Goal: Contribute content

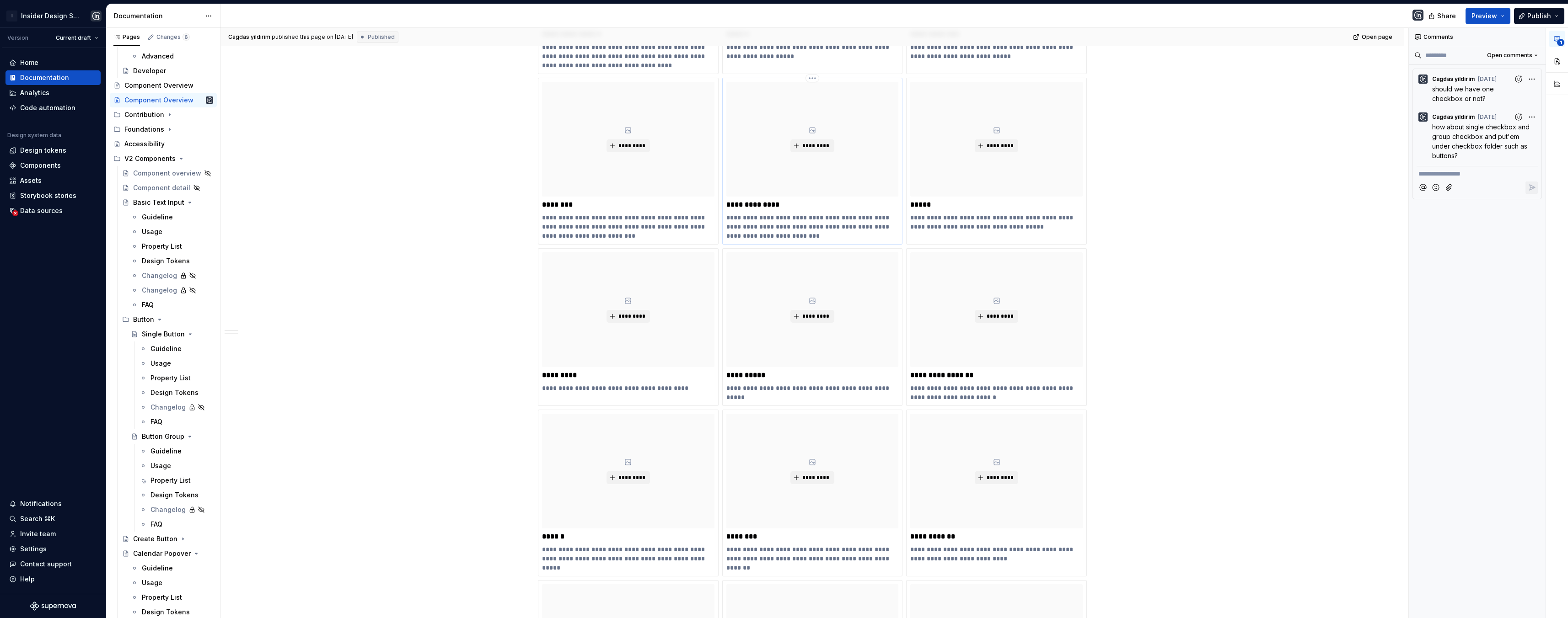
scroll to position [347, 0]
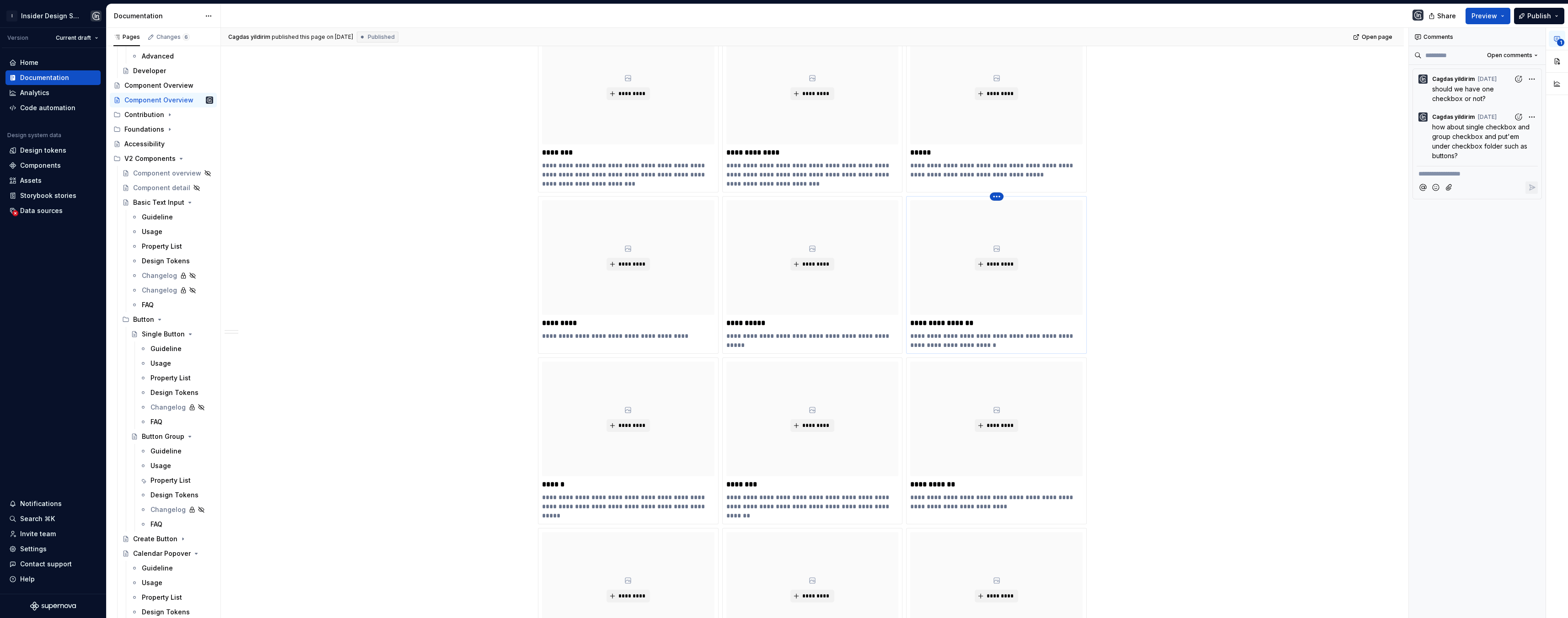
click at [994, 196] on html "I Insider Design System Version Current draft Home Documentation Analytics Code…" at bounding box center [784, 309] width 1568 height 618
click at [966, 210] on html "I Insider Design System Version Current draft Home Documentation Analytics Code…" at bounding box center [784, 309] width 1568 height 618
click at [954, 230] on div "*********" at bounding box center [996, 257] width 172 height 115
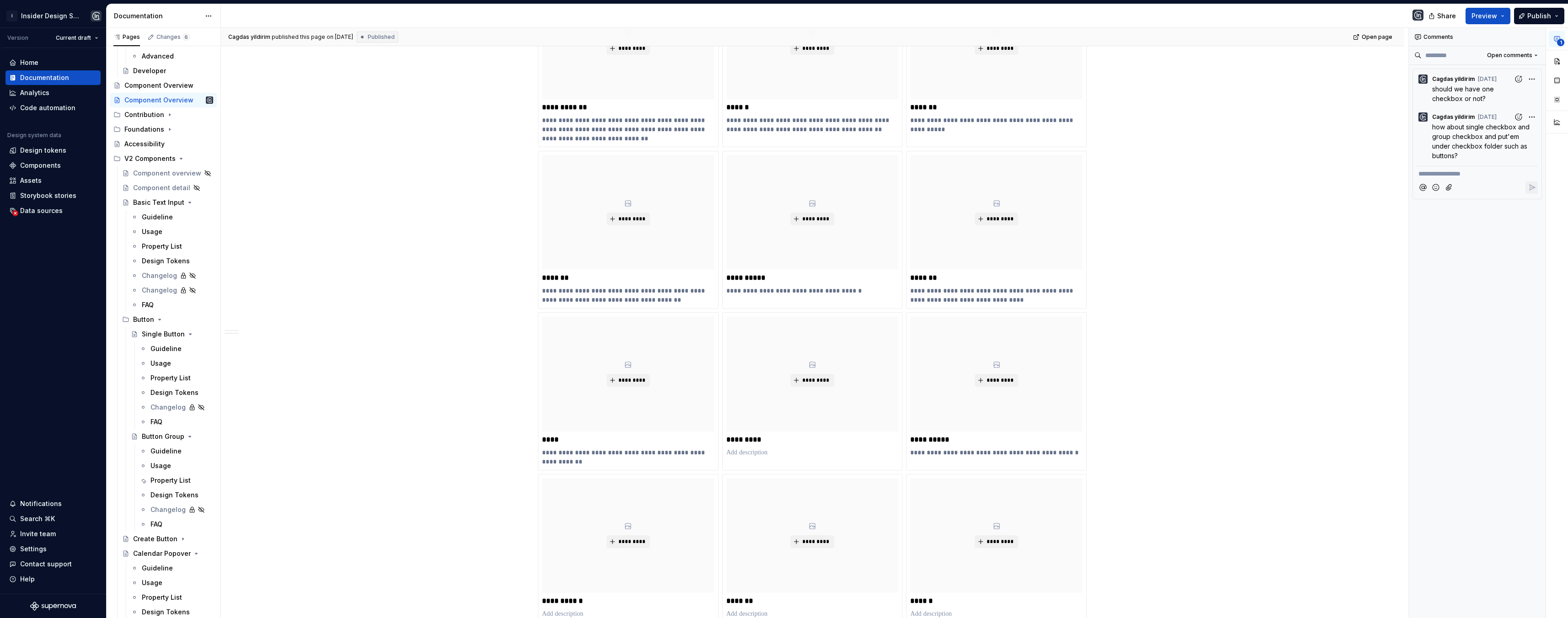
scroll to position [2687, 0]
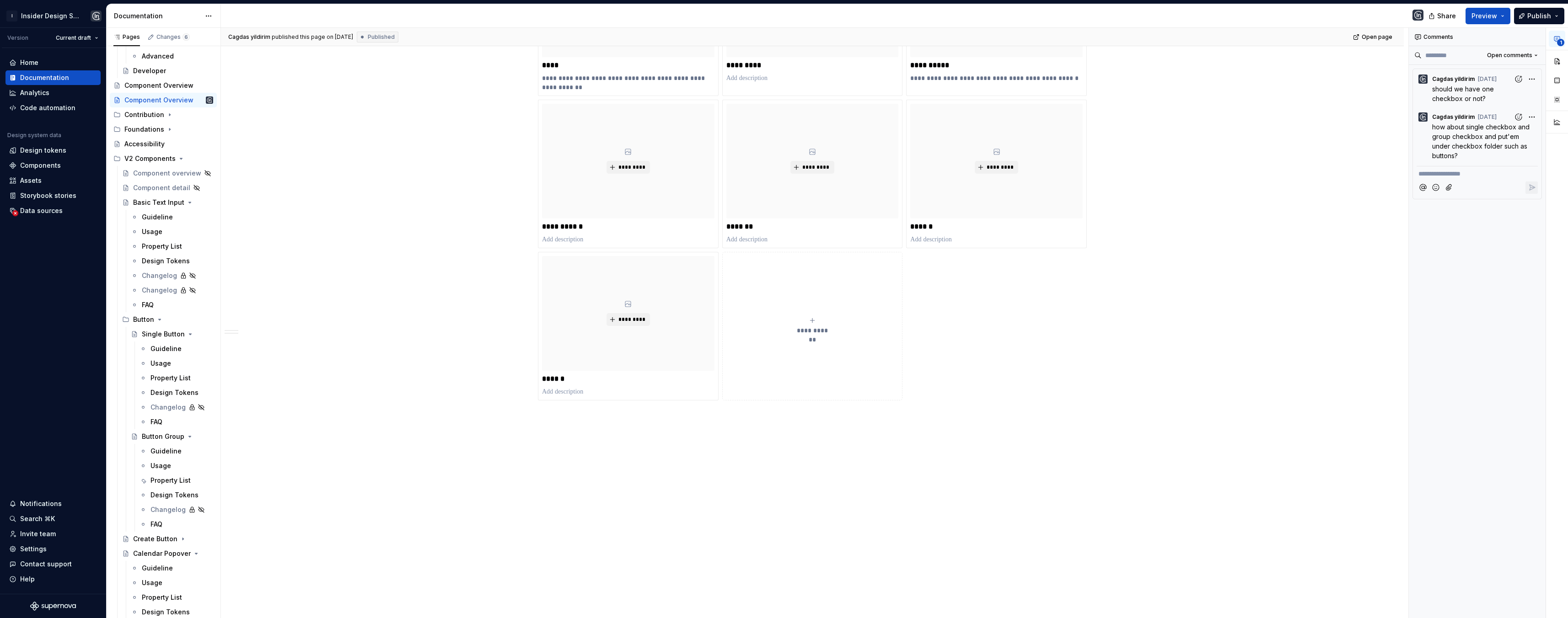
click at [814, 316] on button "**********" at bounding box center [812, 326] width 181 height 149
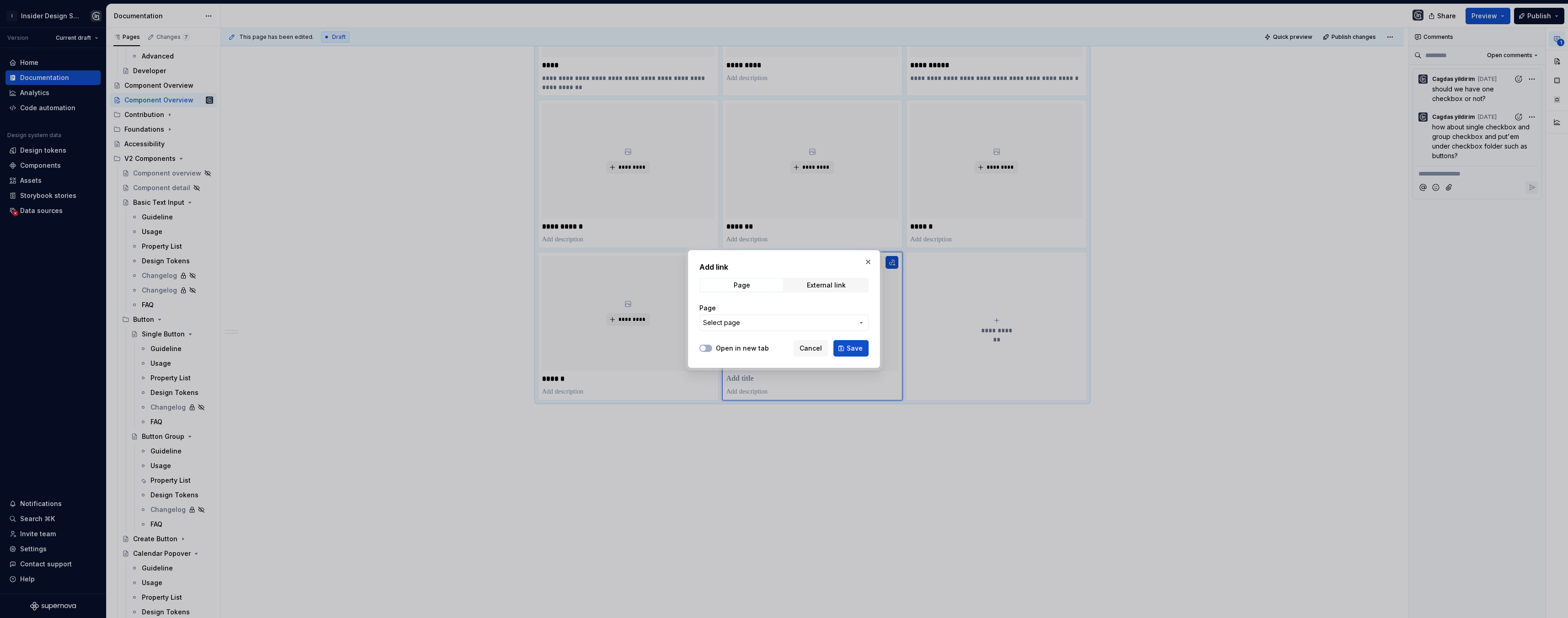
click at [780, 320] on span "Select page" at bounding box center [779, 322] width 151 height 9
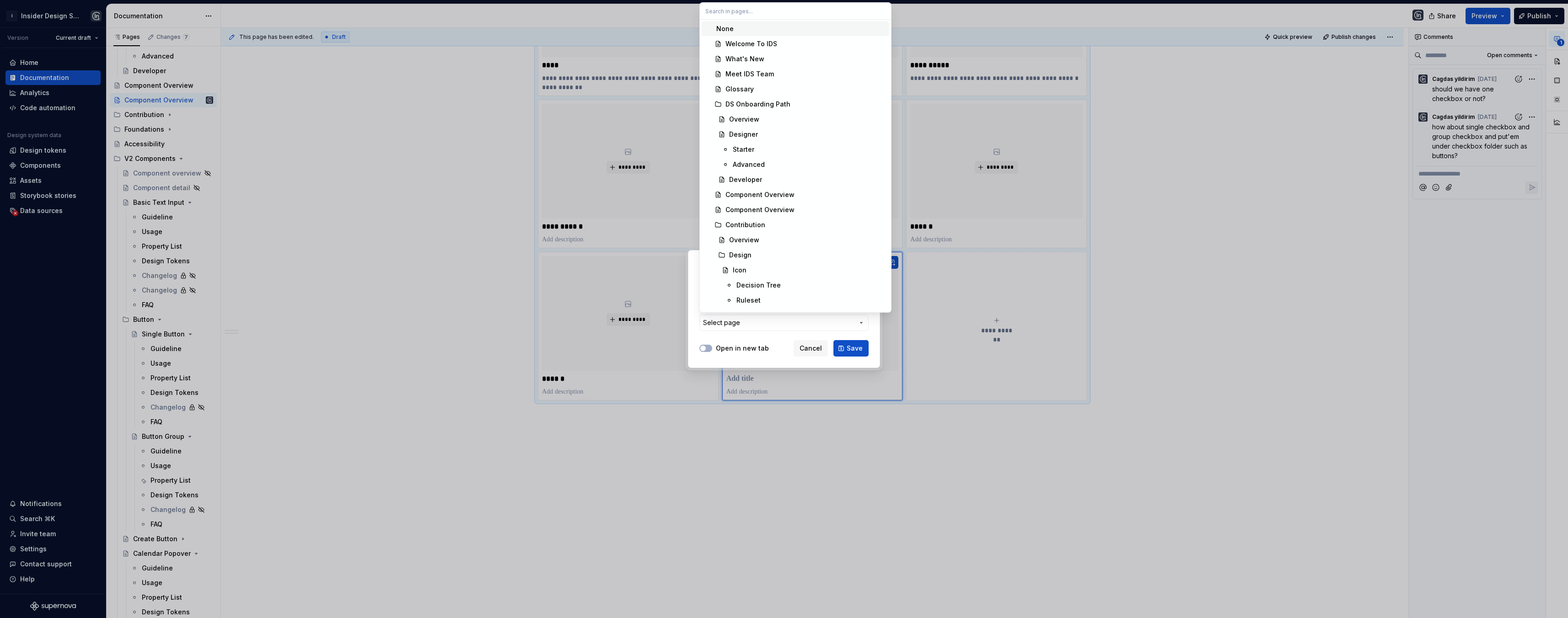
type textarea "*"
type input "Date"
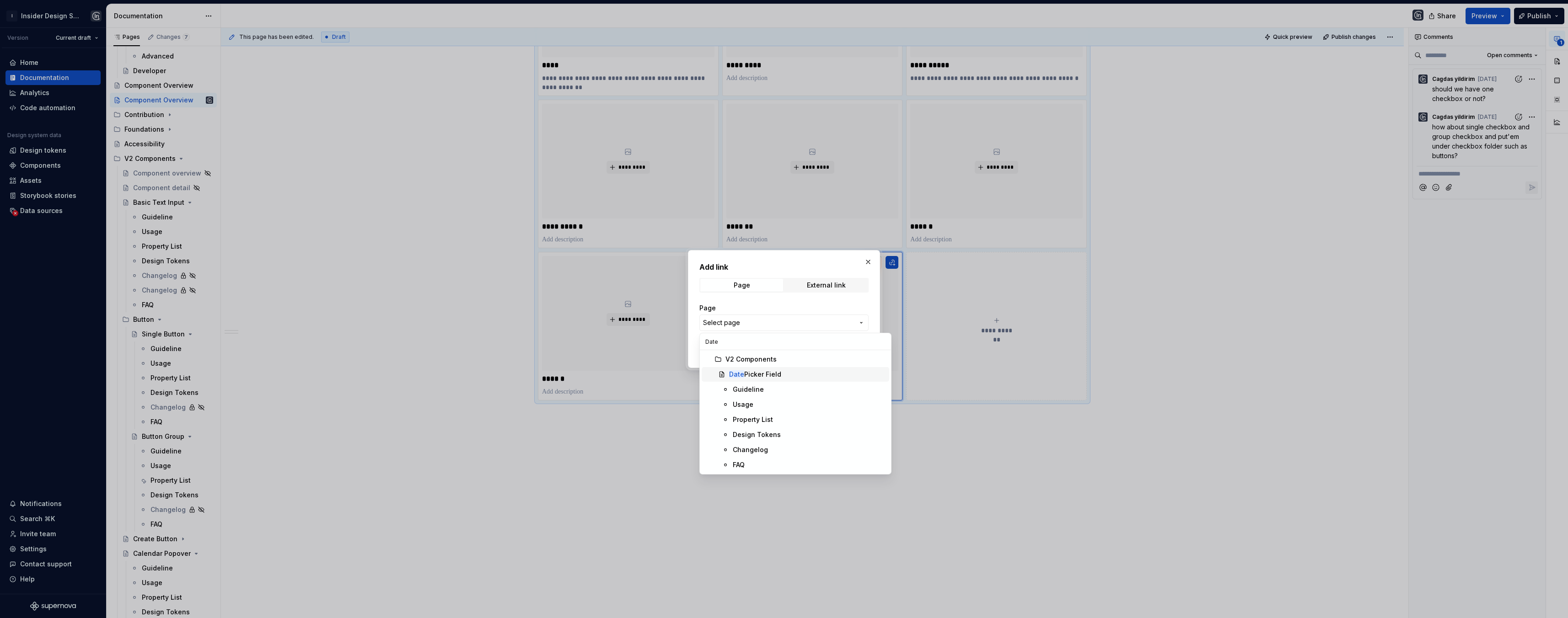
click at [787, 372] on div "Date Picker Field" at bounding box center [807, 374] width 156 height 9
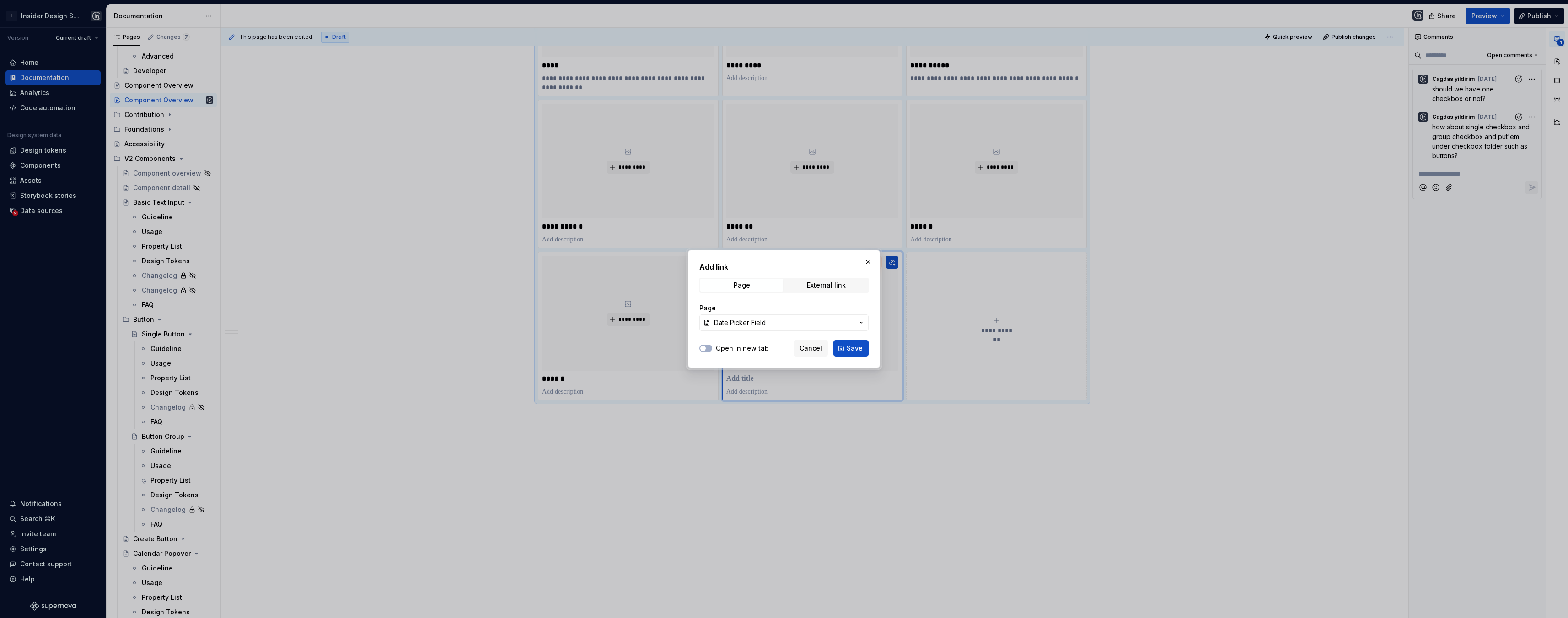
click at [802, 319] on span "Date Picker Field" at bounding box center [784, 322] width 140 height 9
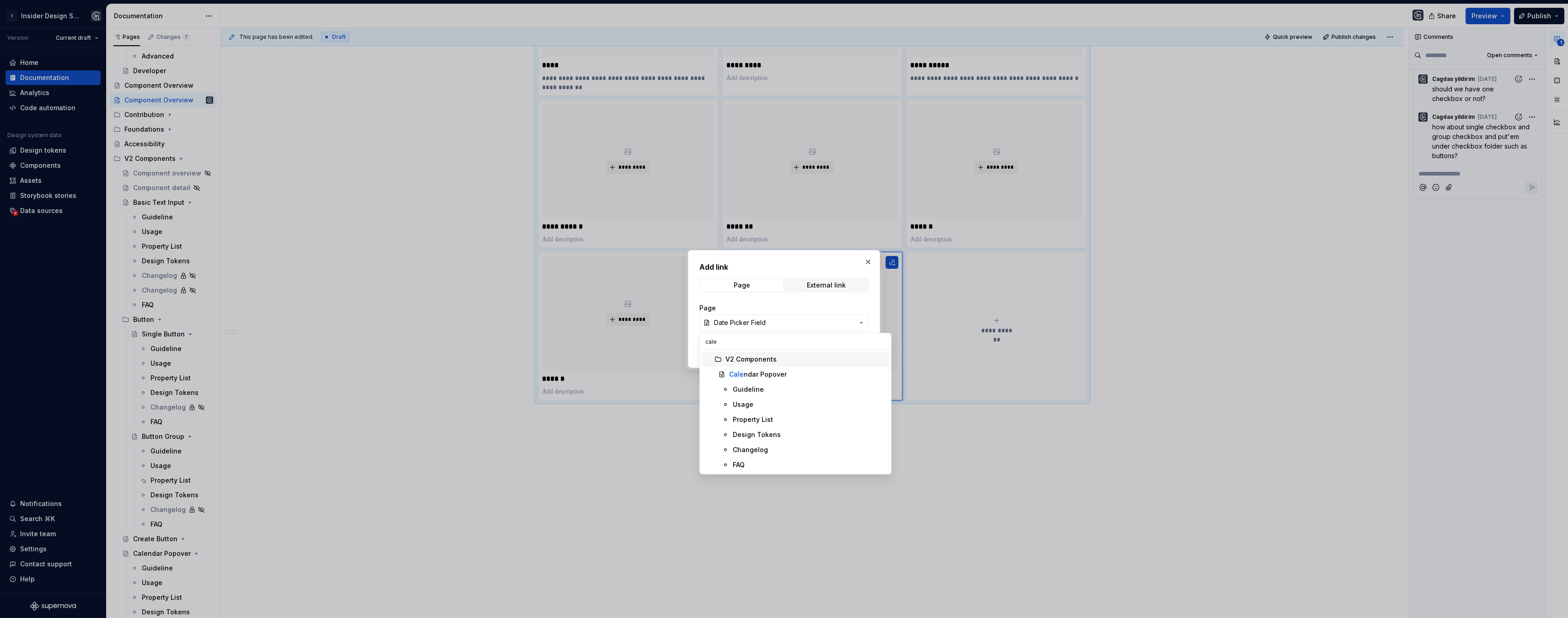
type input "calen"
click at [767, 375] on div "Calen dar Popover" at bounding box center [757, 374] width 57 height 9
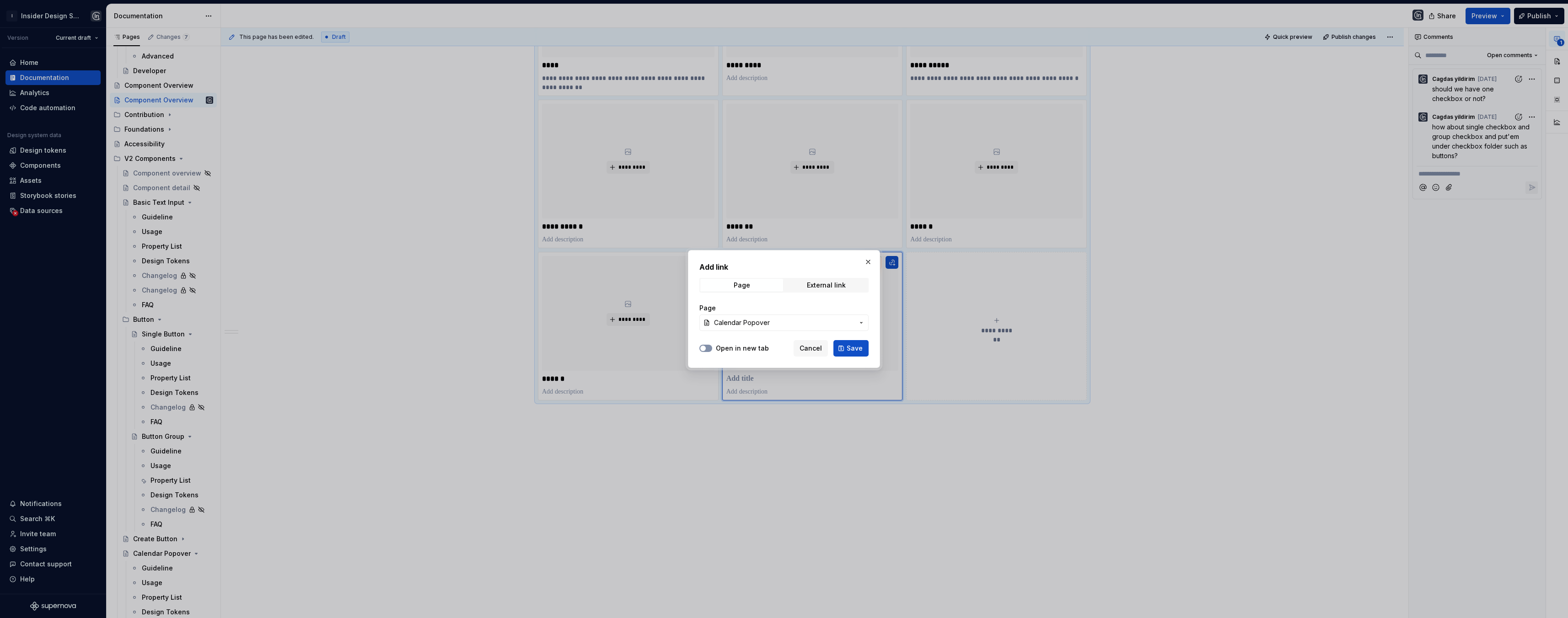
click at [705, 349] on span "button" at bounding box center [703, 349] width 6 height 6
click at [849, 349] on span "Save" at bounding box center [854, 348] width 16 height 9
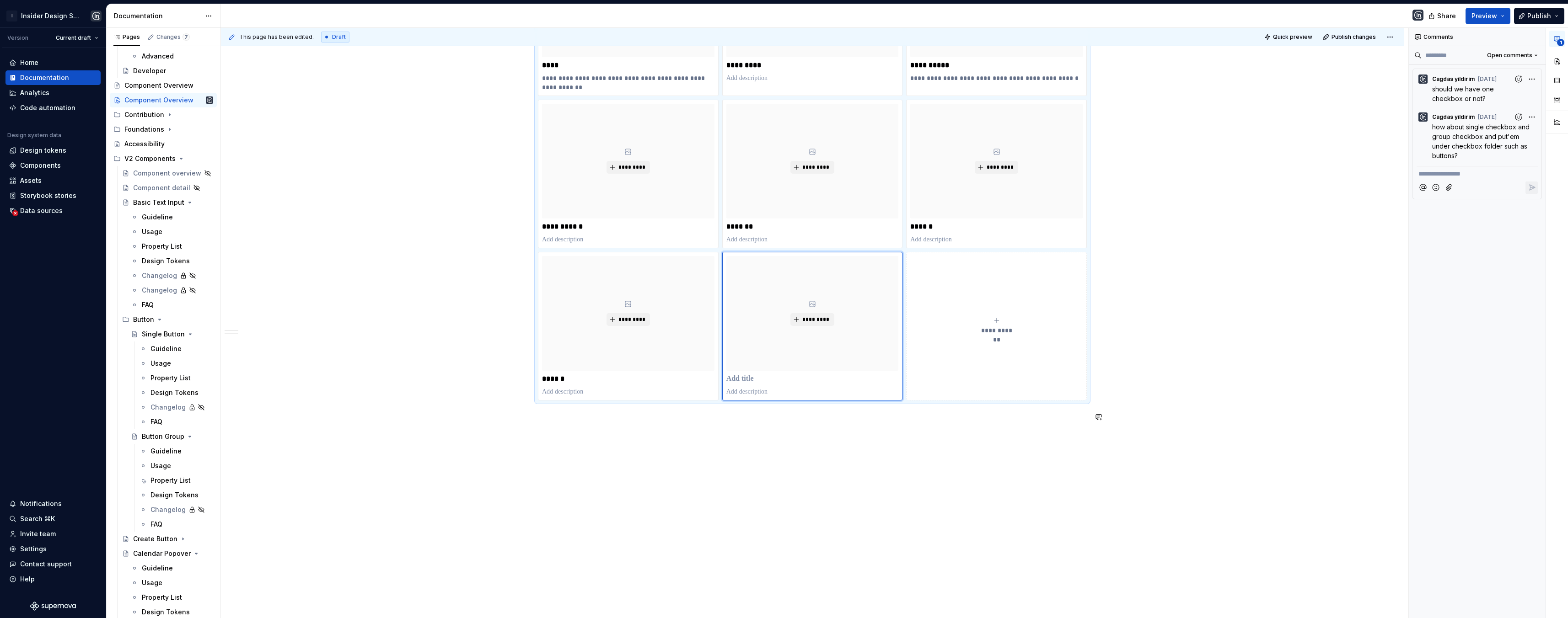
scroll to position [2615, 0]
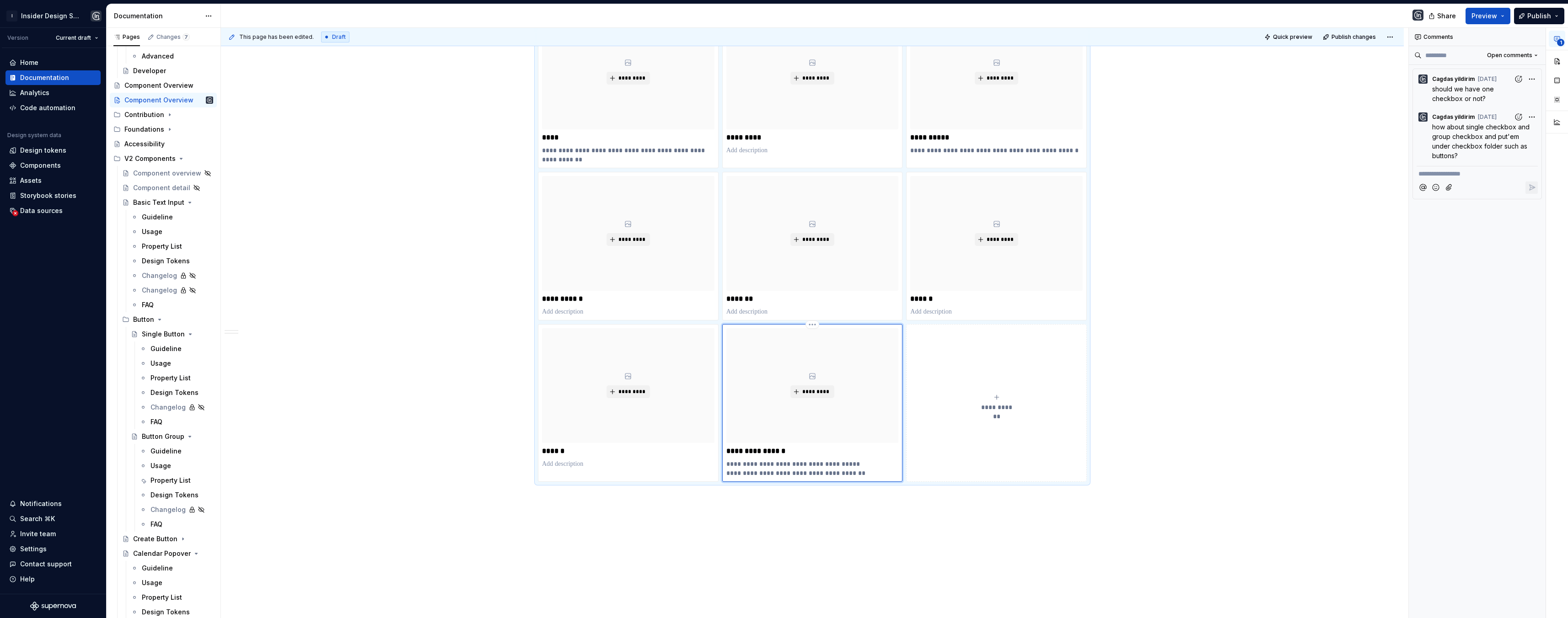
click at [813, 466] on p "**********" at bounding box center [812, 469] width 172 height 18
drag, startPoint x: 867, startPoint y: 473, endPoint x: 727, endPoint y: 463, distance: 140.4
click at [727, 463] on p "**********" at bounding box center [812, 469] width 172 height 18
click at [710, 536] on div "**********" at bounding box center [814, 323] width 1187 height 591
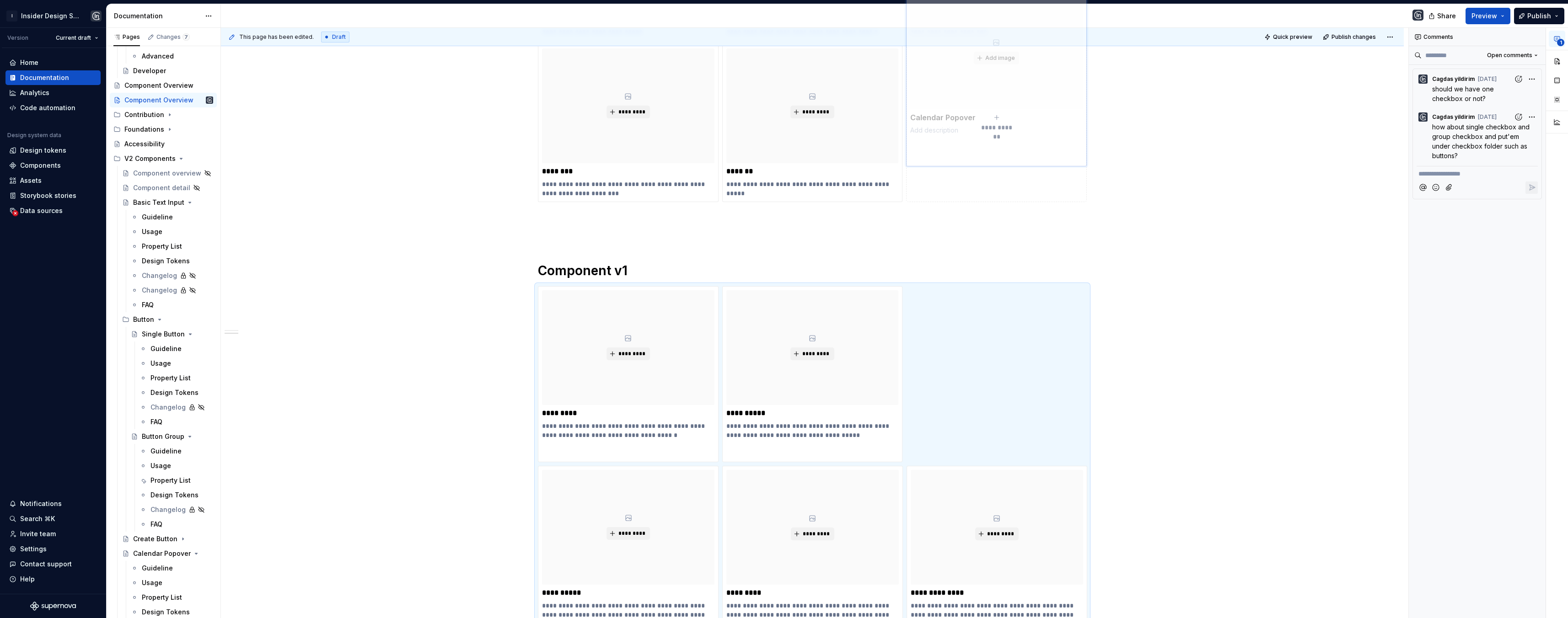
scroll to position [1140, 0]
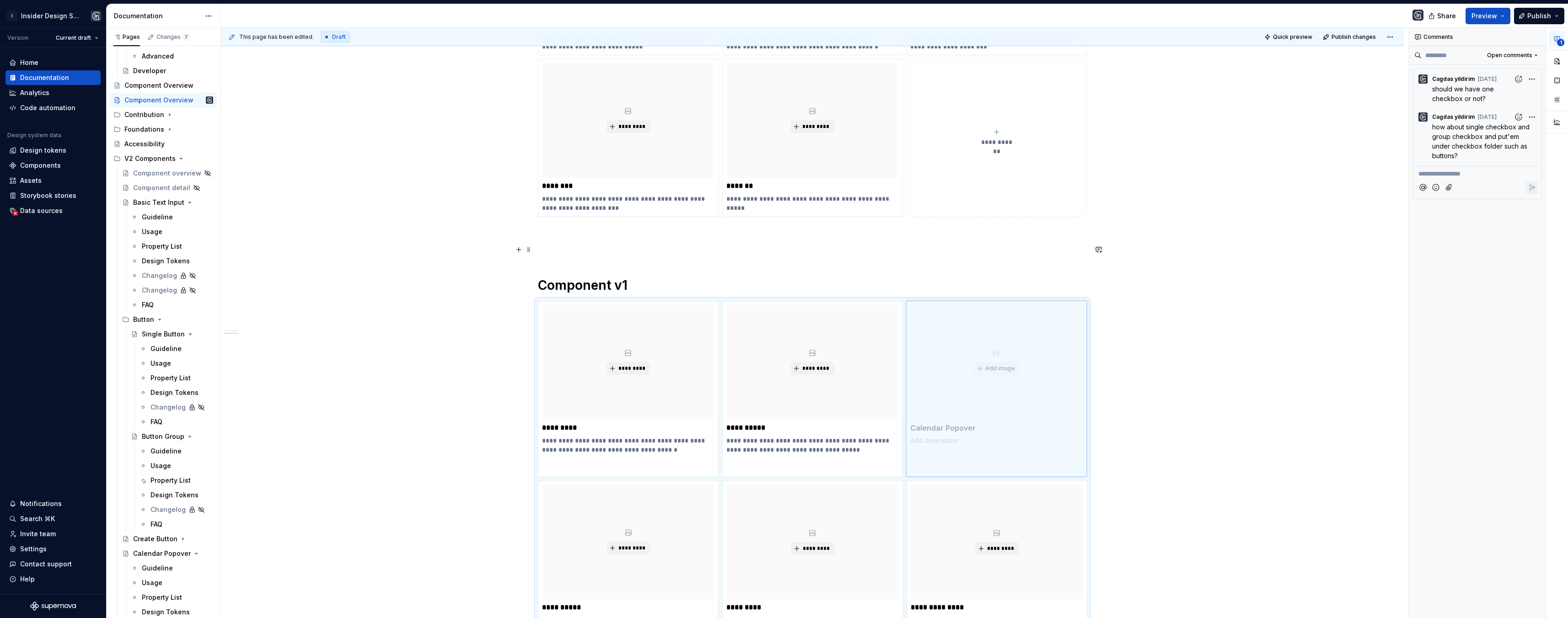
drag, startPoint x: 768, startPoint y: 515, endPoint x: 937, endPoint y: 247, distance: 316.8
click at [937, 247] on body "I Insider Design System Version Current draft Home Documentation Analytics Code…" at bounding box center [784, 309] width 1568 height 618
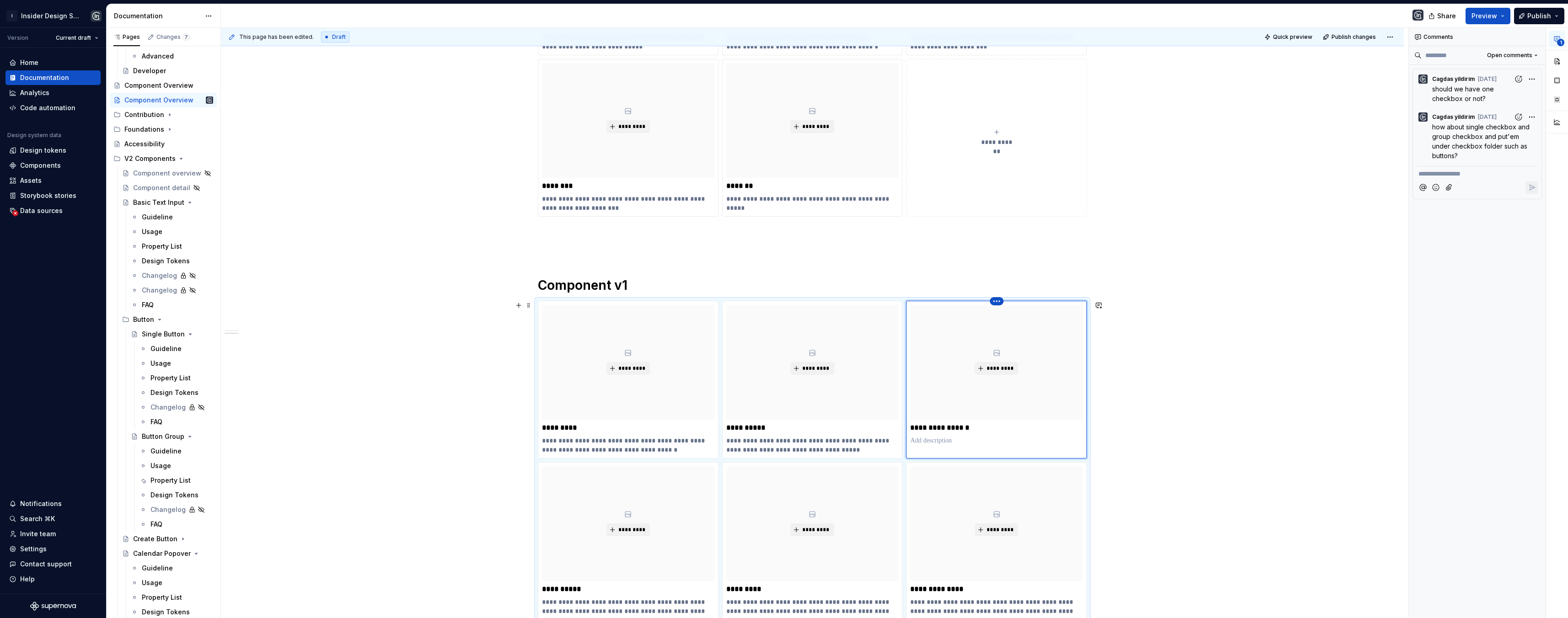
click at [998, 298] on html "I Insider Design System Version Current draft Home Documentation Analytics Code…" at bounding box center [784, 309] width 1568 height 618
click at [1018, 316] on div "Delete item" at bounding box center [1036, 316] width 60 height 9
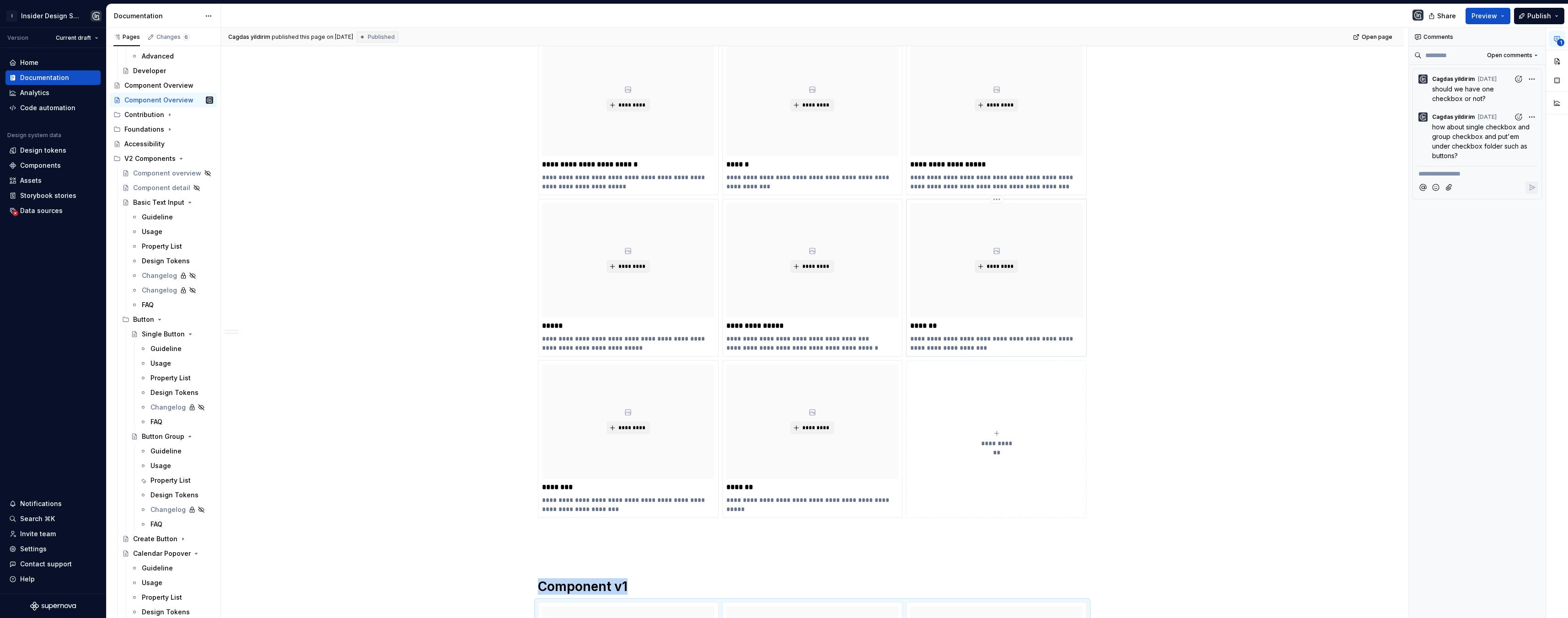
scroll to position [830, 0]
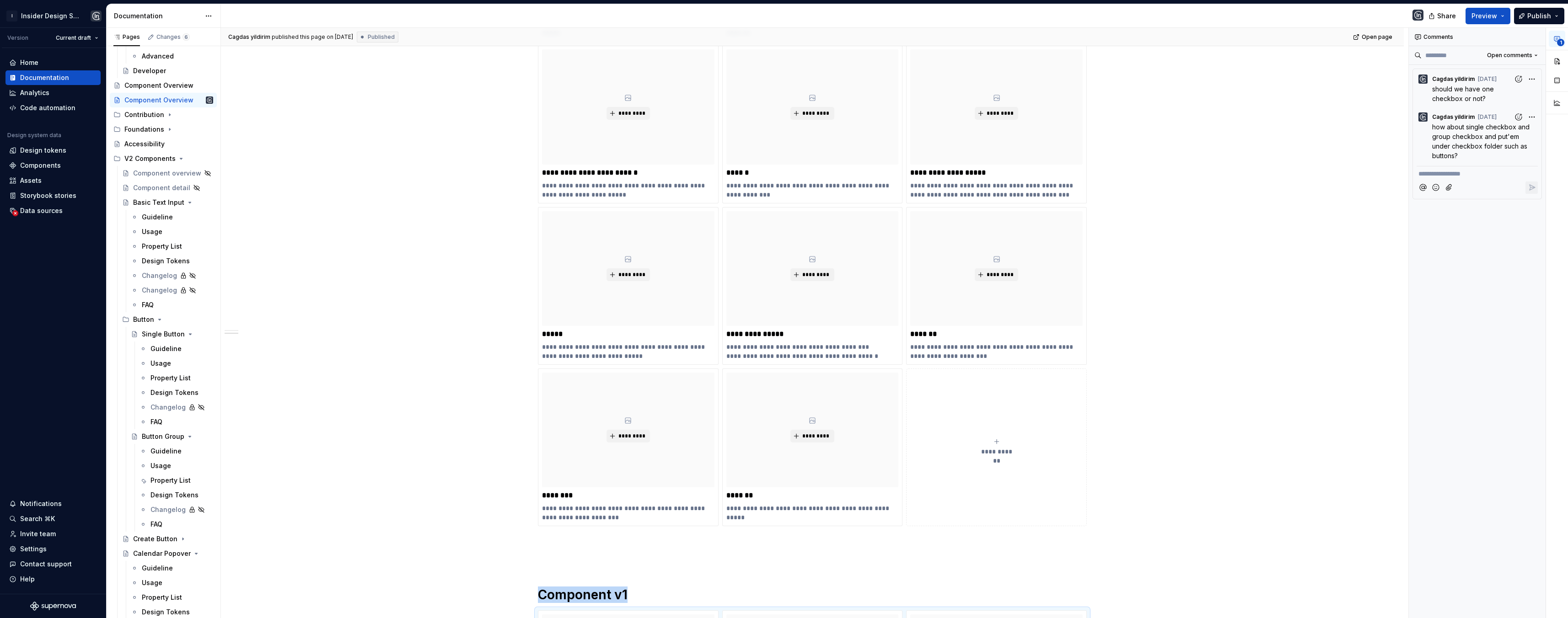
click at [993, 440] on icon "submit" at bounding box center [997, 442] width 8 height 8
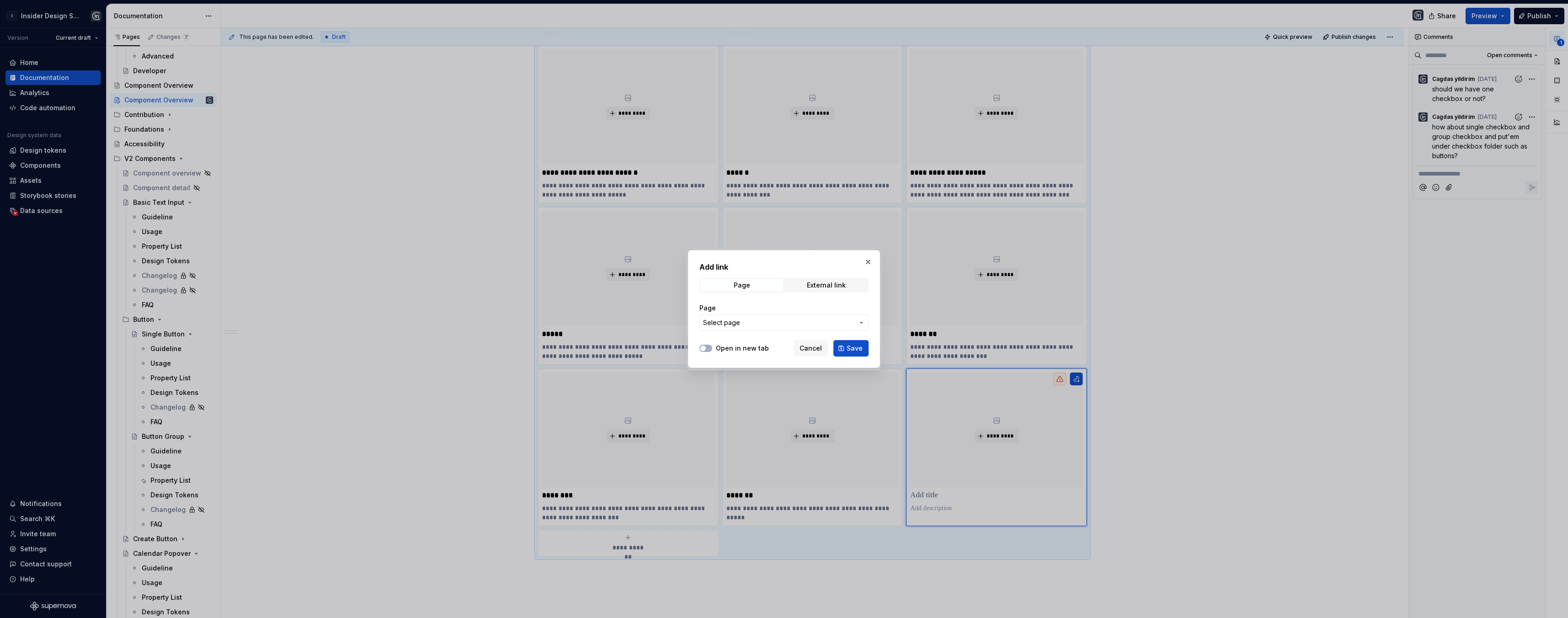
type textarea "*"
click at [741, 322] on span "Select page" at bounding box center [779, 322] width 151 height 9
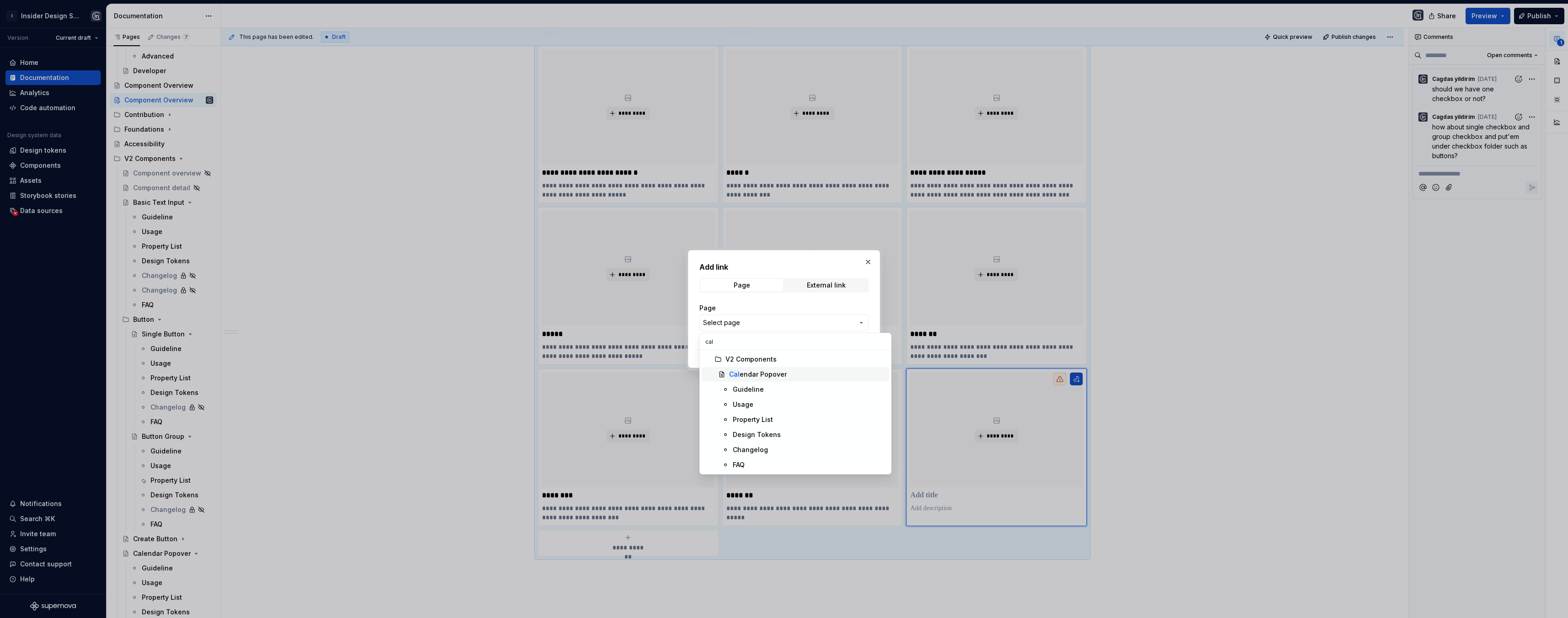
type input "cal"
click at [763, 378] on div "Cal endar Popover" at bounding box center [757, 374] width 57 height 9
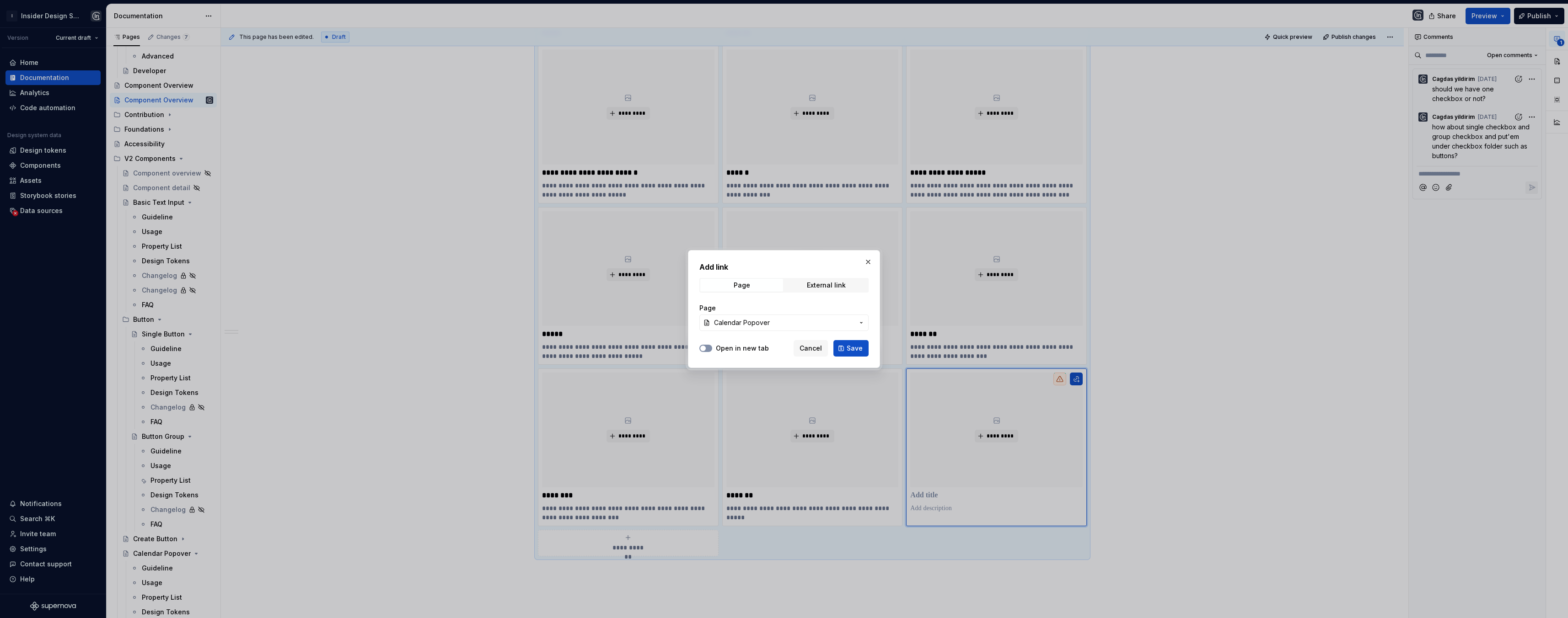
click at [706, 348] on icon "button" at bounding box center [703, 349] width 8 height 6
click at [856, 346] on span "Save" at bounding box center [854, 348] width 16 height 9
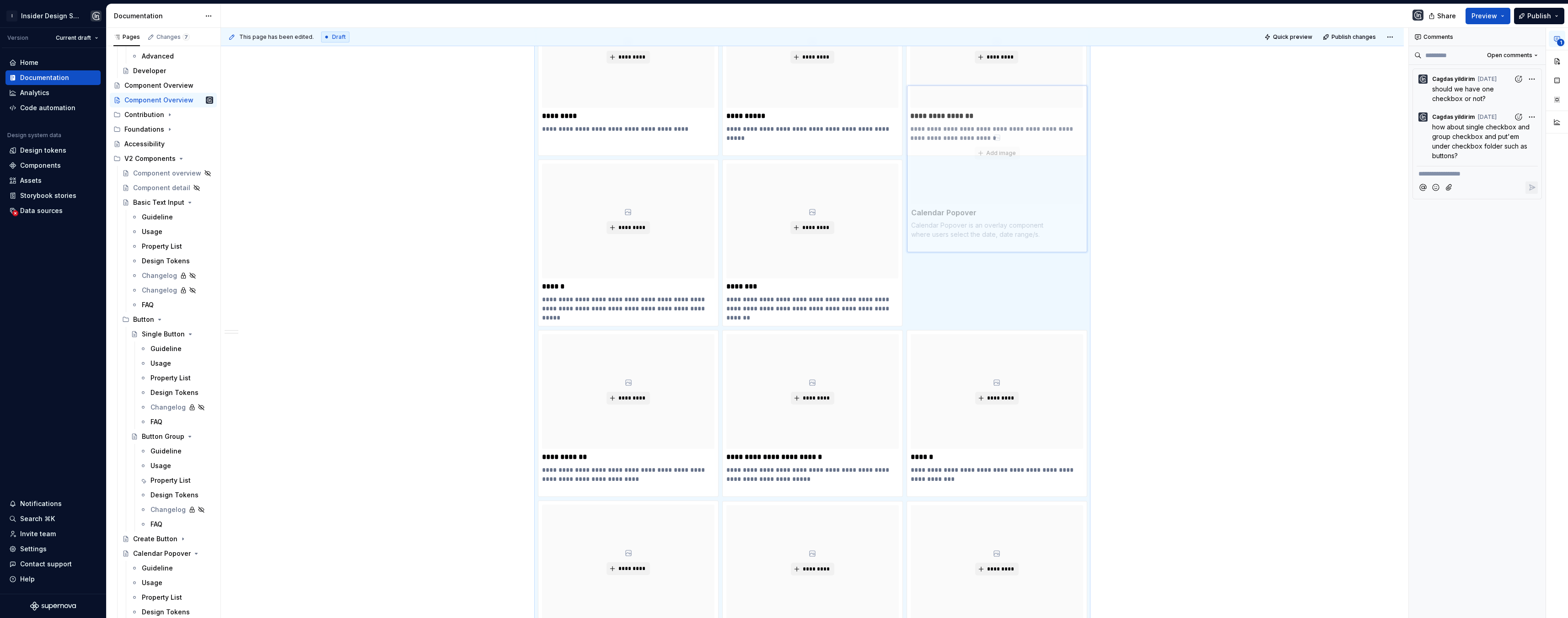
scroll to position [547, 0]
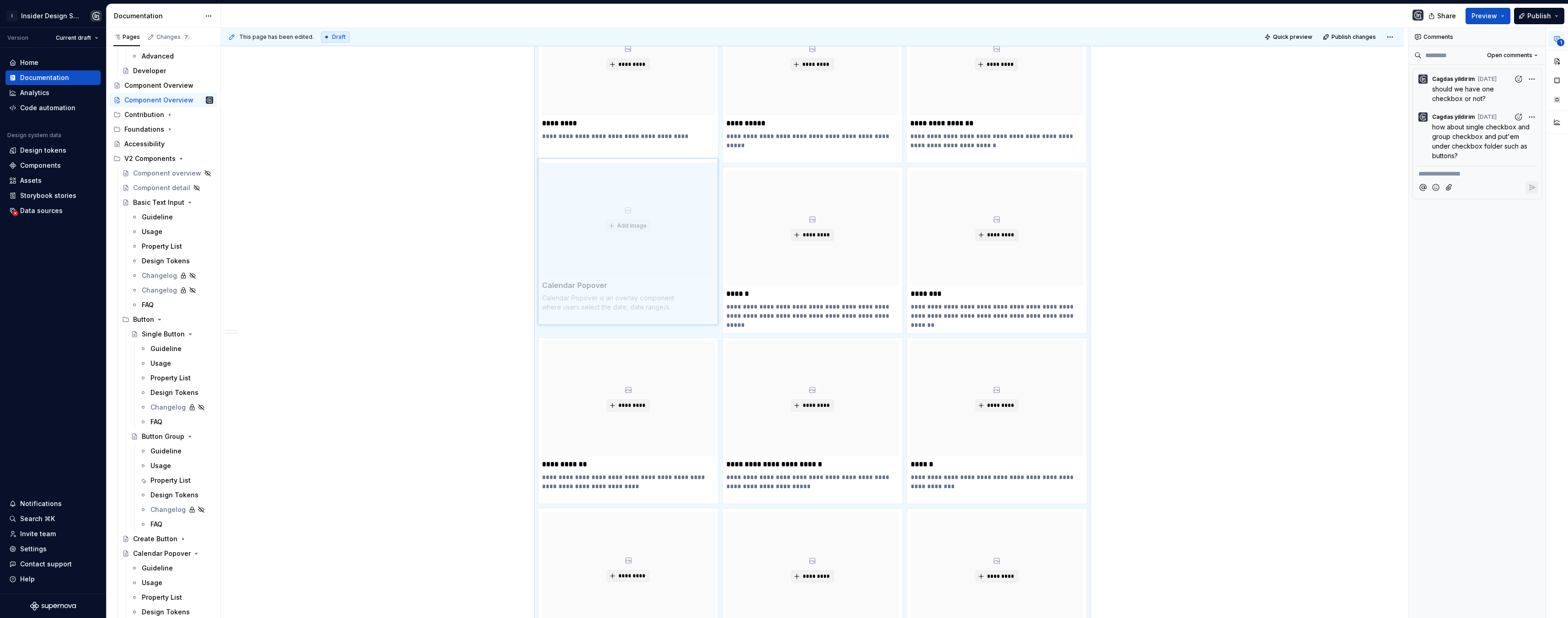
drag, startPoint x: 954, startPoint y: 509, endPoint x: 625, endPoint y: 221, distance: 437.2
click at [625, 221] on body "I Insider Design System Version Current draft Home Documentation Analytics Code…" at bounding box center [784, 309] width 1568 height 618
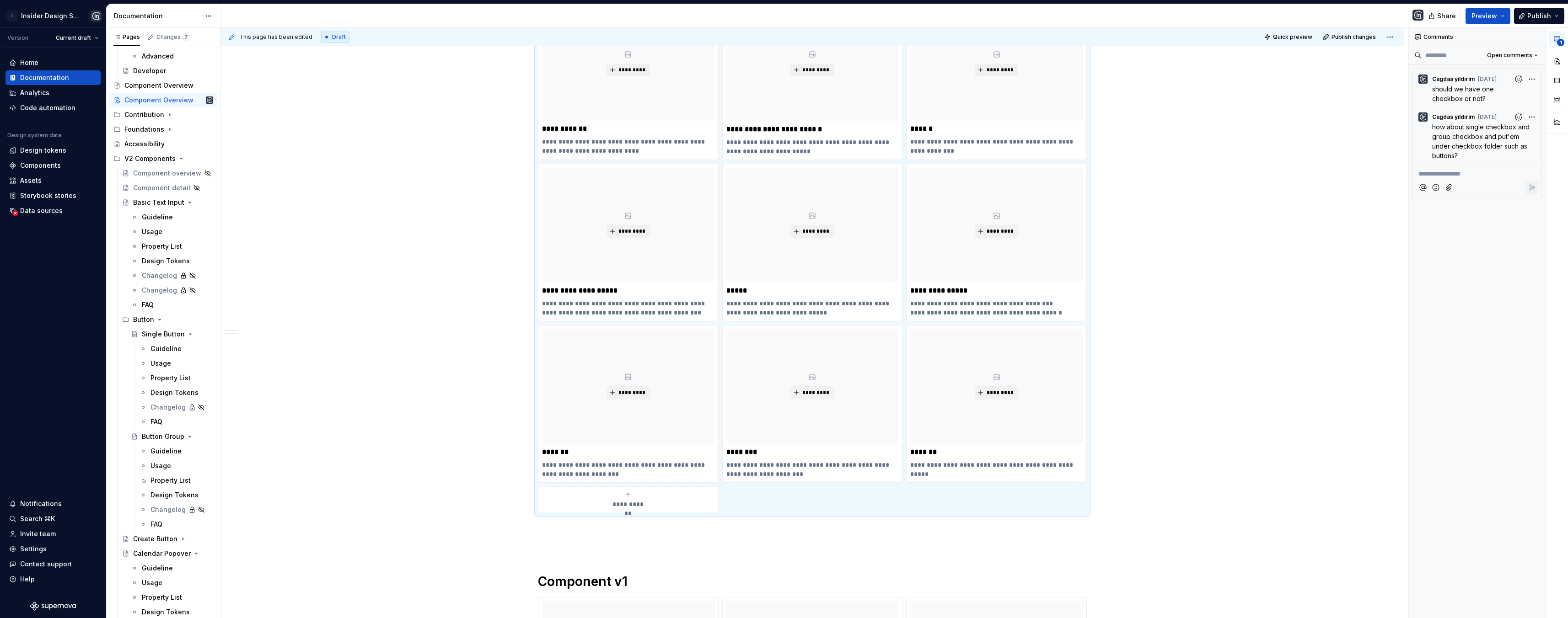
scroll to position [992, 0]
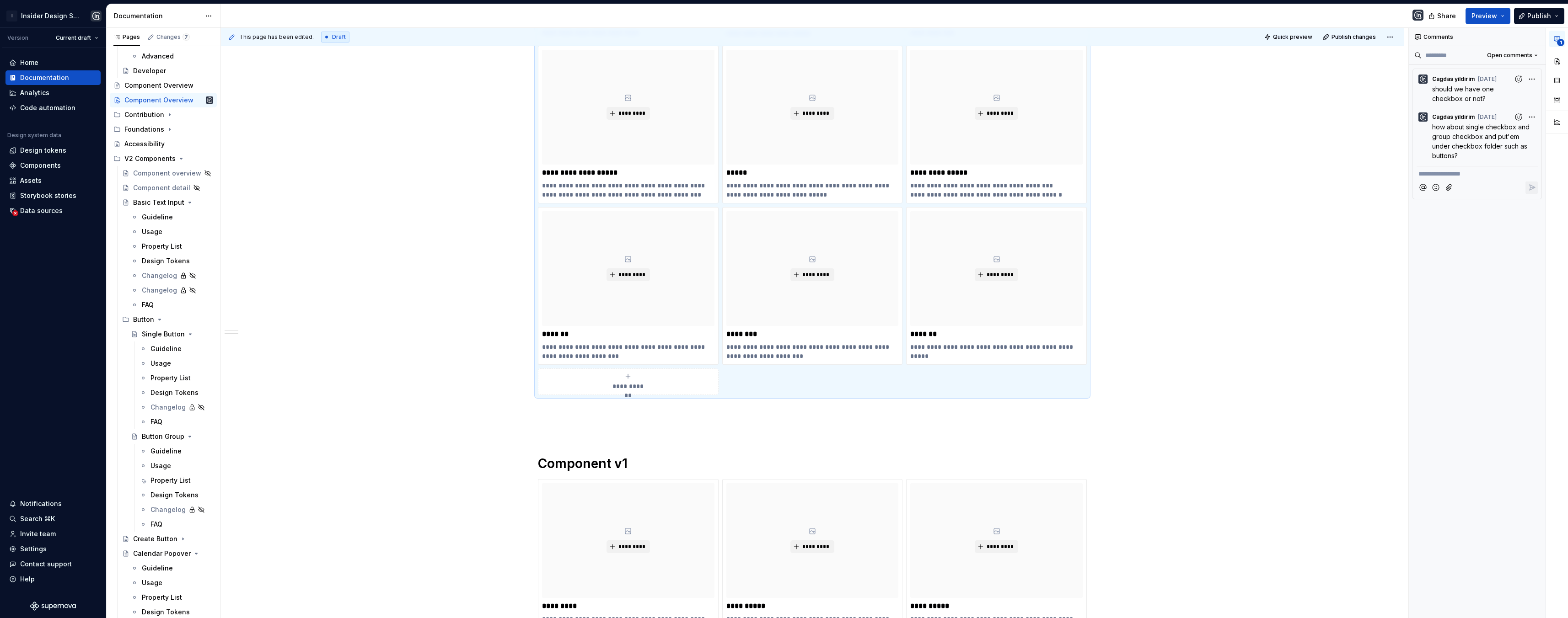
click at [633, 380] on div "**********" at bounding box center [628, 382] width 172 height 18
type textarea "*"
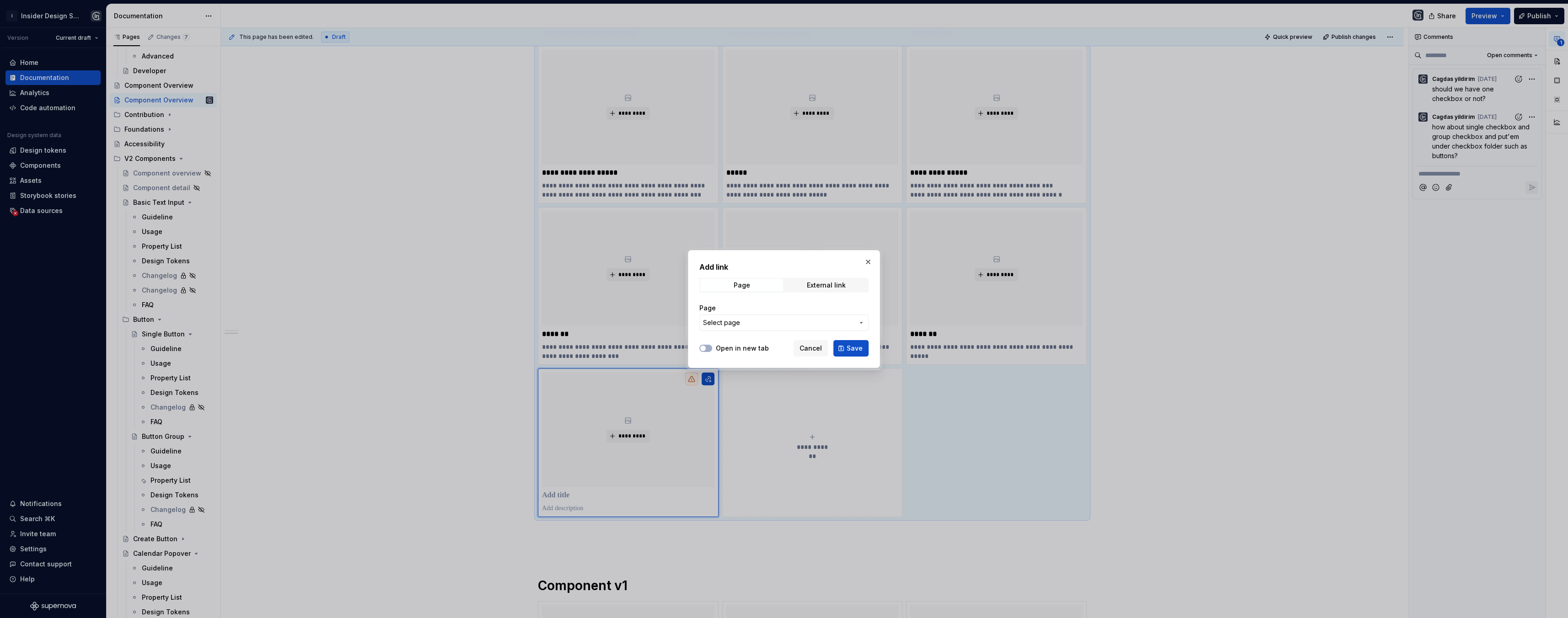
click at [753, 327] on span "Select page" at bounding box center [779, 322] width 151 height 9
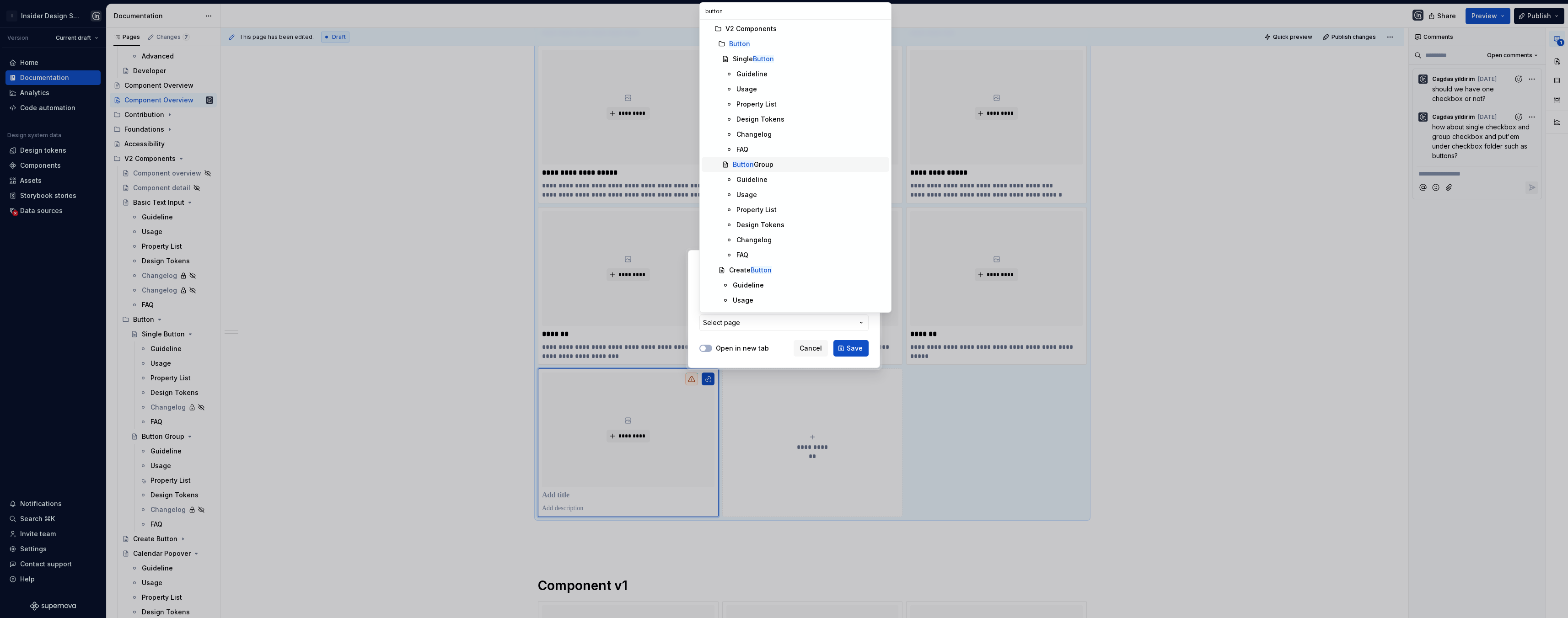
type input "button"
click at [812, 167] on div "Button Group" at bounding box center [809, 164] width 153 height 9
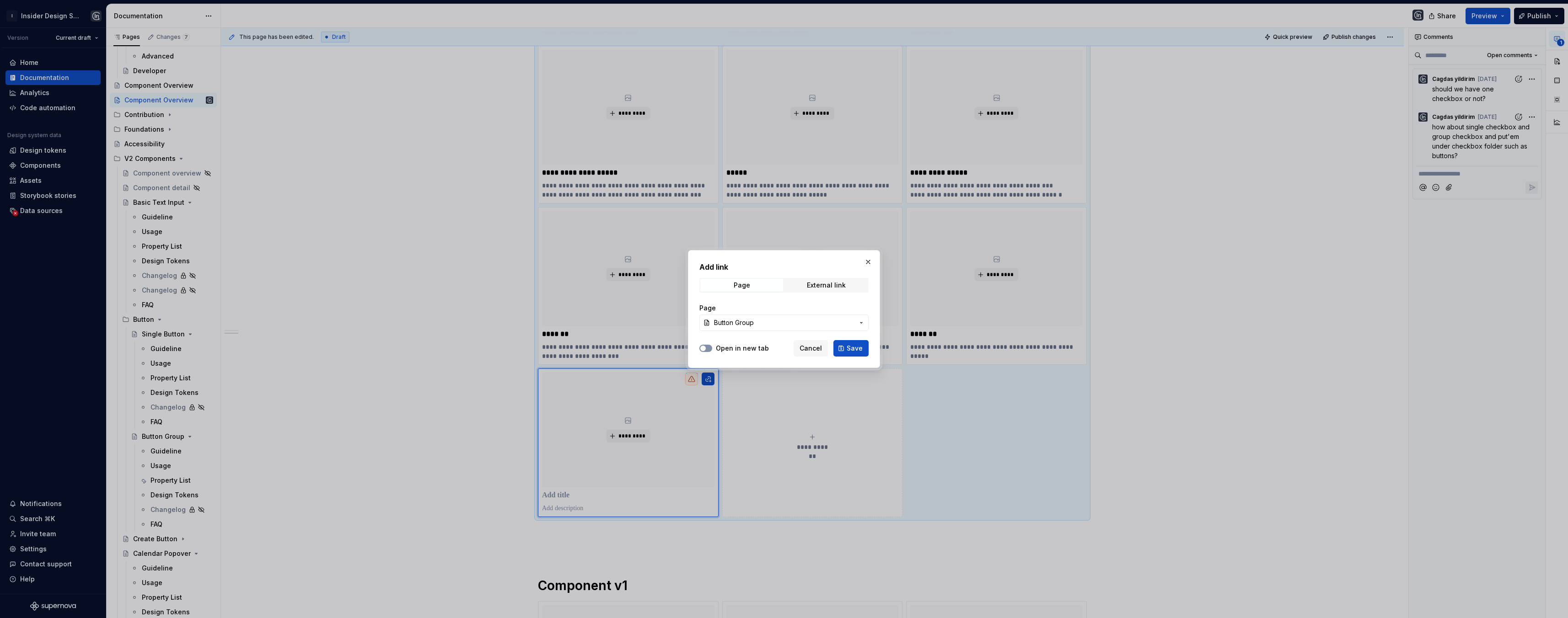
click at [705, 347] on icon "button" at bounding box center [703, 349] width 8 height 6
click at [849, 347] on span "Save" at bounding box center [854, 348] width 16 height 9
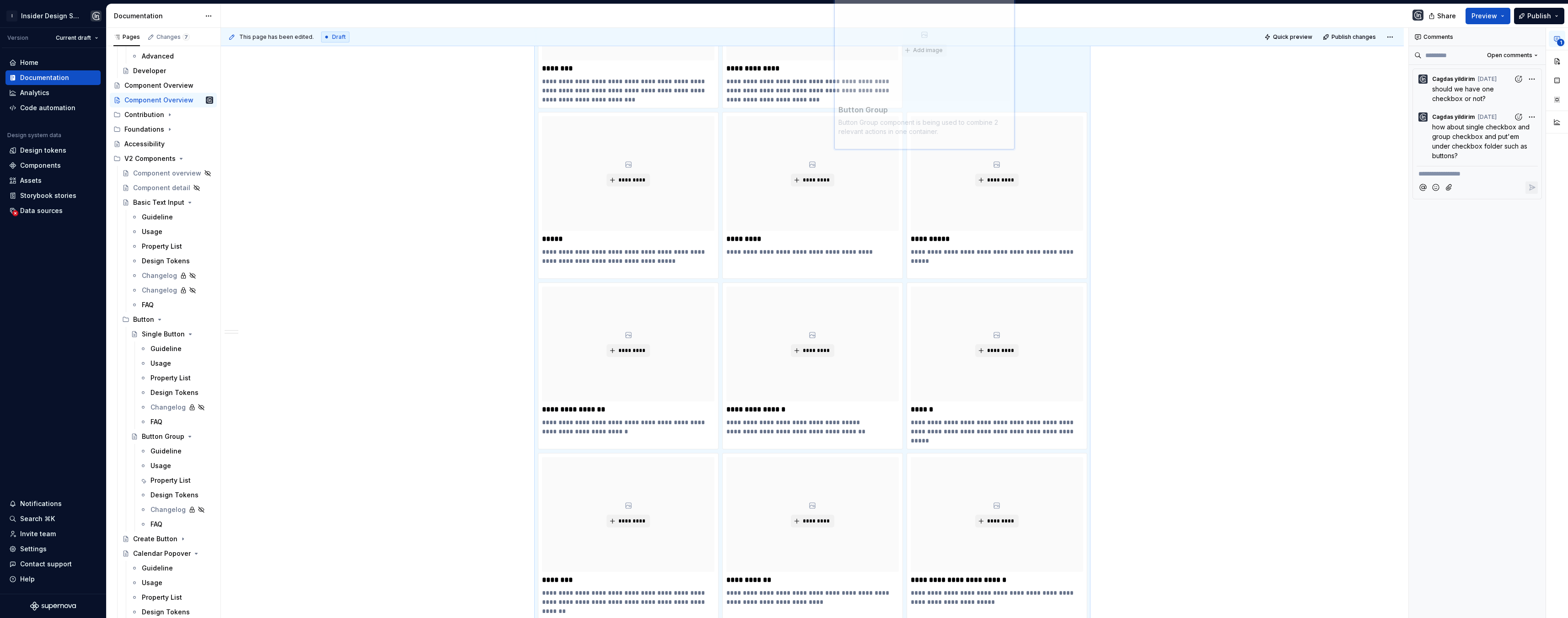
scroll to position [0, 0]
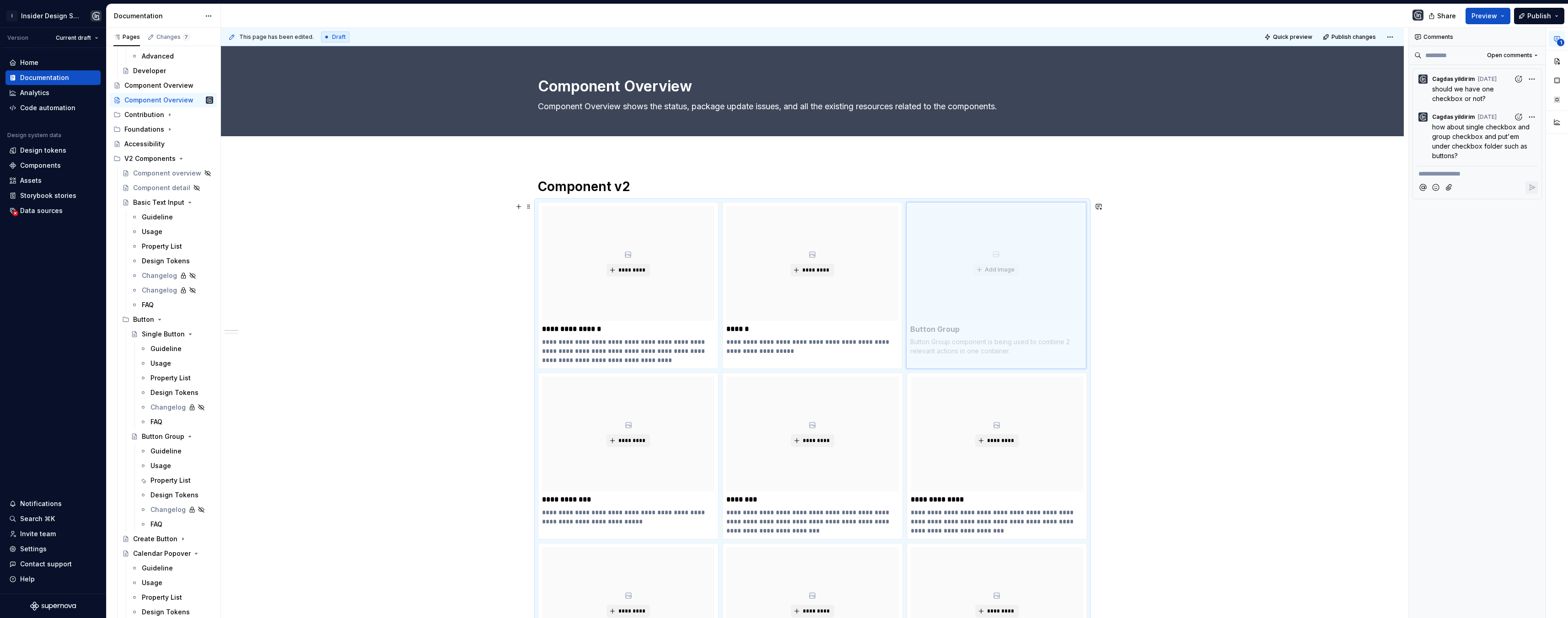
drag, startPoint x: 579, startPoint y: 601, endPoint x: 940, endPoint y: 271, distance: 489.1
click at [940, 271] on body "I Insider Design System Version Current draft Home Documentation Analytics Code…" at bounding box center [784, 309] width 1568 height 618
click at [728, 327] on p "******" at bounding box center [812, 329] width 172 height 9
type textarea "*"
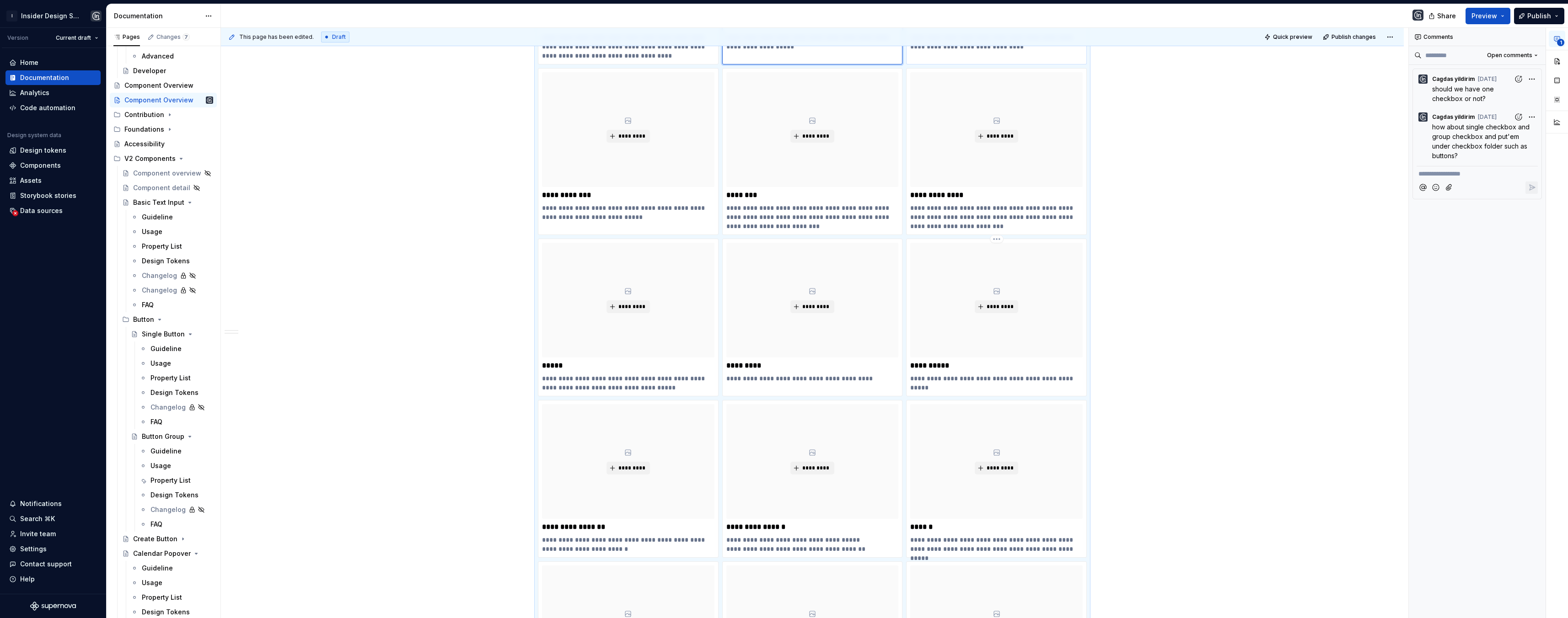
scroll to position [321, 0]
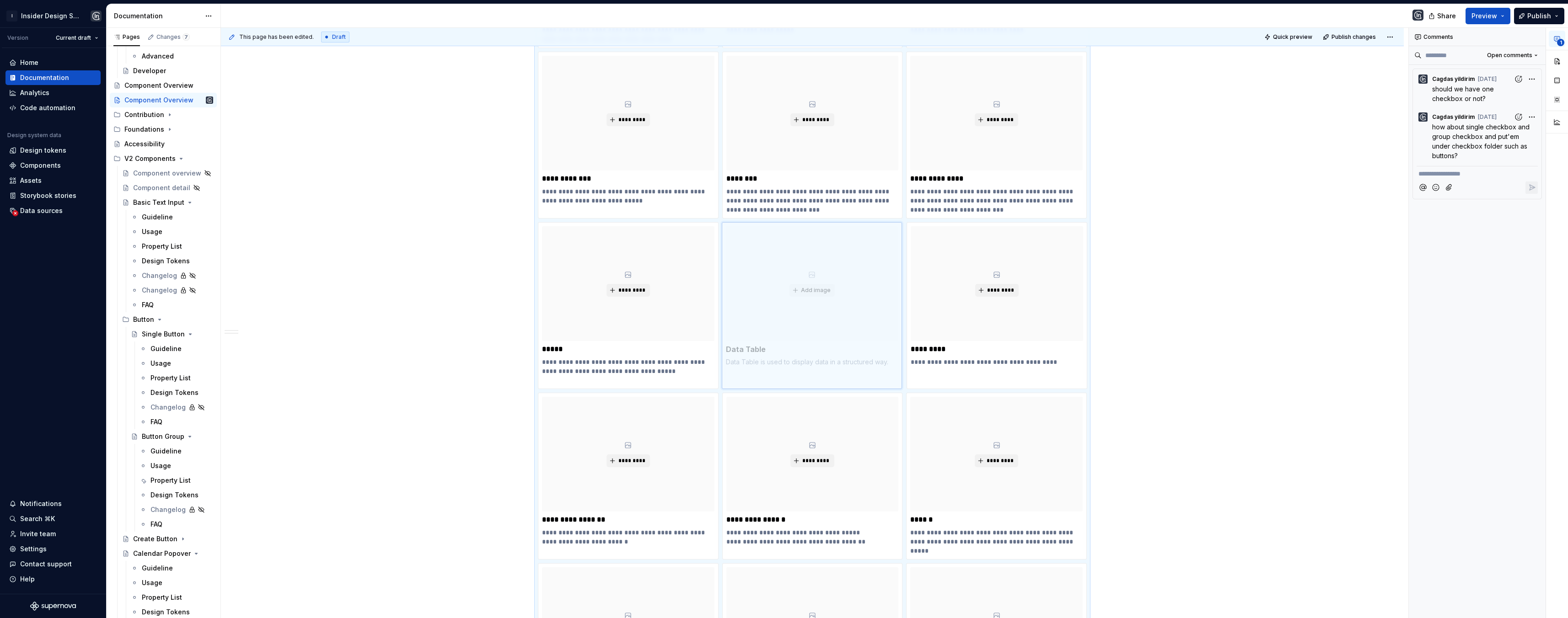
drag, startPoint x: 948, startPoint y: 303, endPoint x: 765, endPoint y: 299, distance: 183.0
click at [765, 299] on body "I Insider Design System Version Current draft Home Documentation Analytics Code…" at bounding box center [784, 309] width 1568 height 618
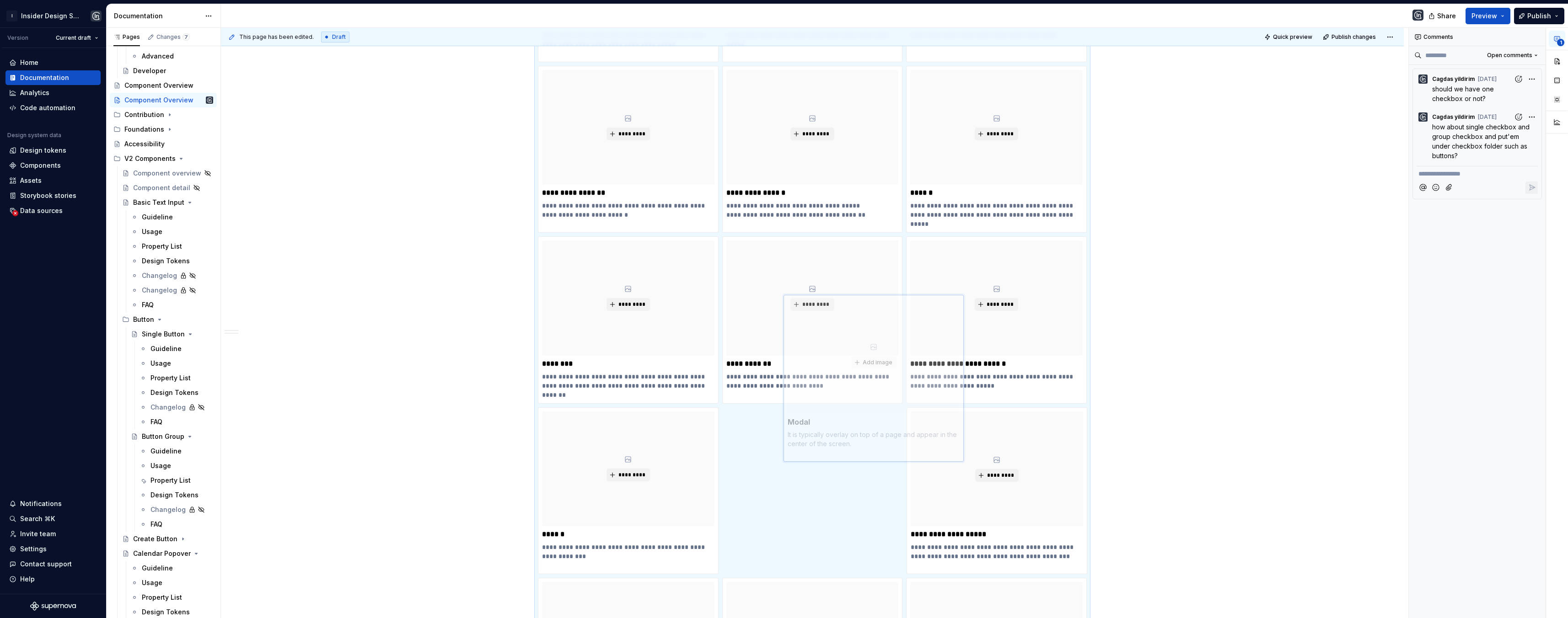
scroll to position [666, 0]
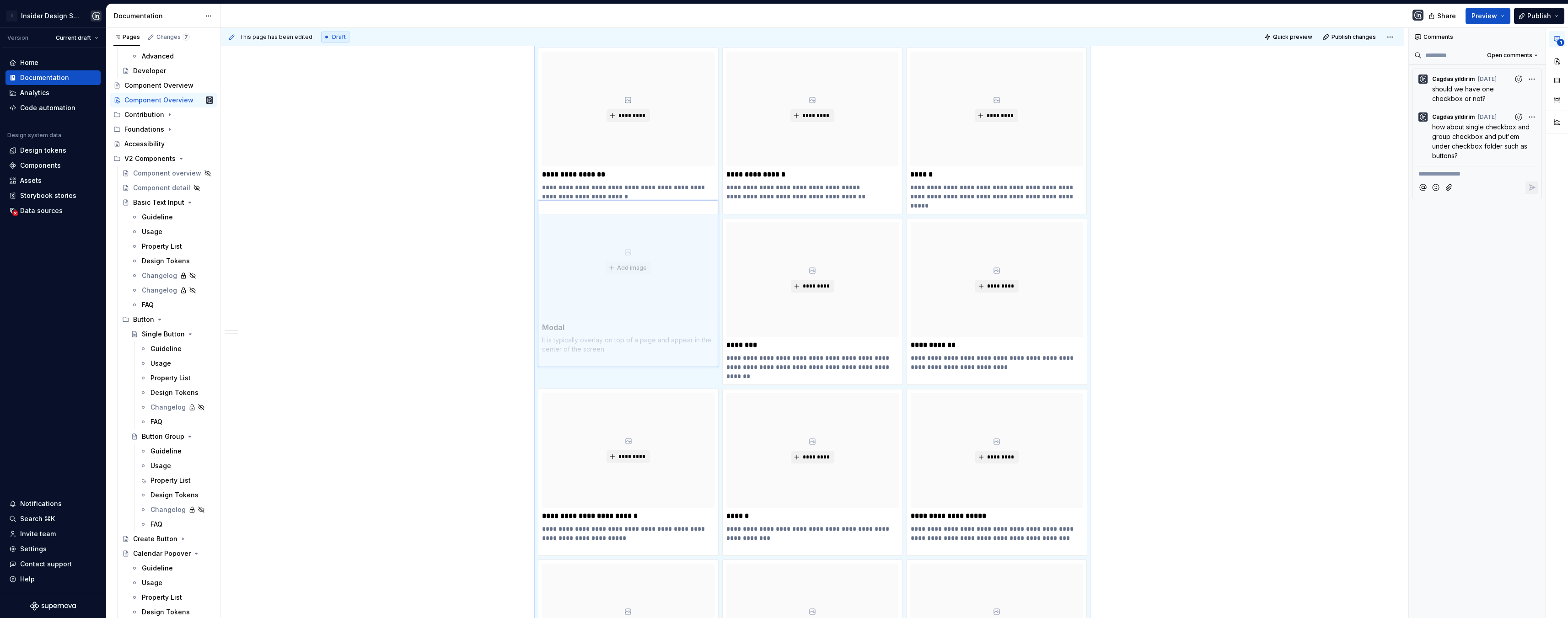
drag, startPoint x: 946, startPoint y: 431, endPoint x: 613, endPoint y: 261, distance: 373.9
click at [613, 261] on body "I Insider Design System Version Current draft Home Documentation Analytics Code…" at bounding box center [784, 309] width 1568 height 618
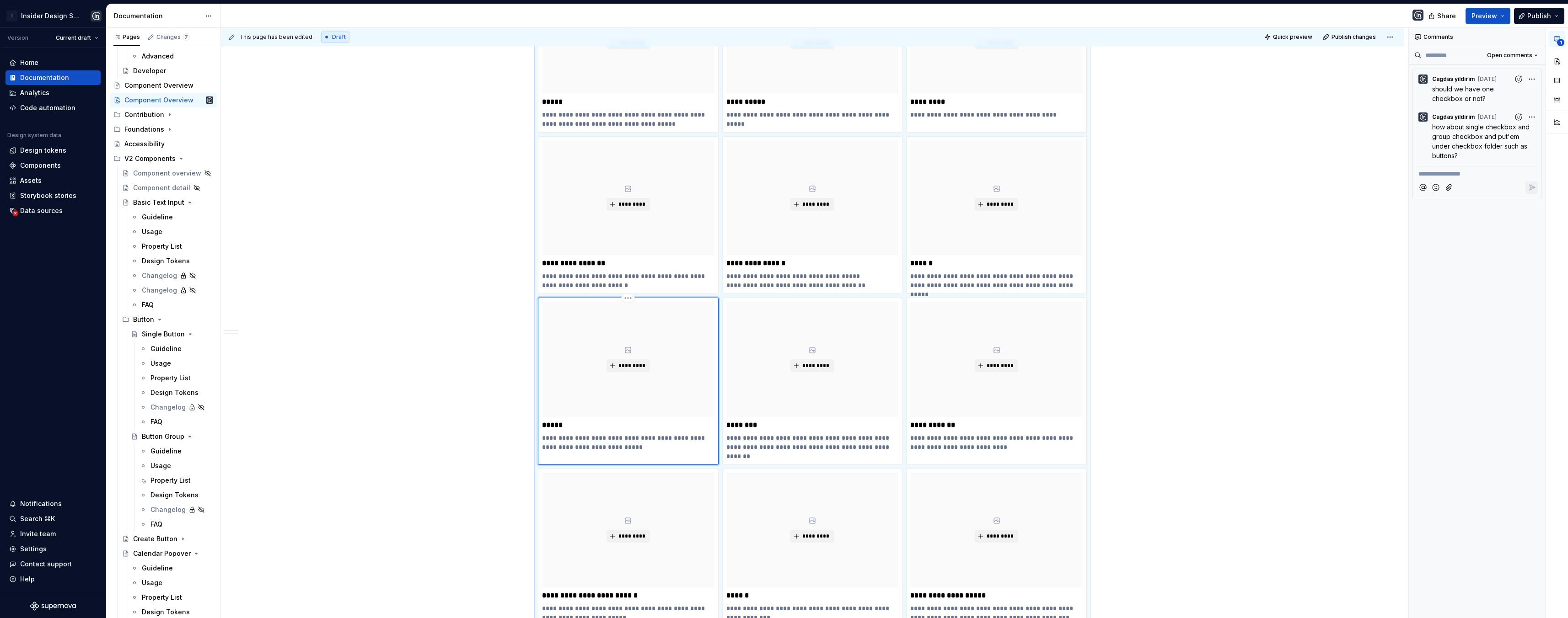
scroll to position [507, 0]
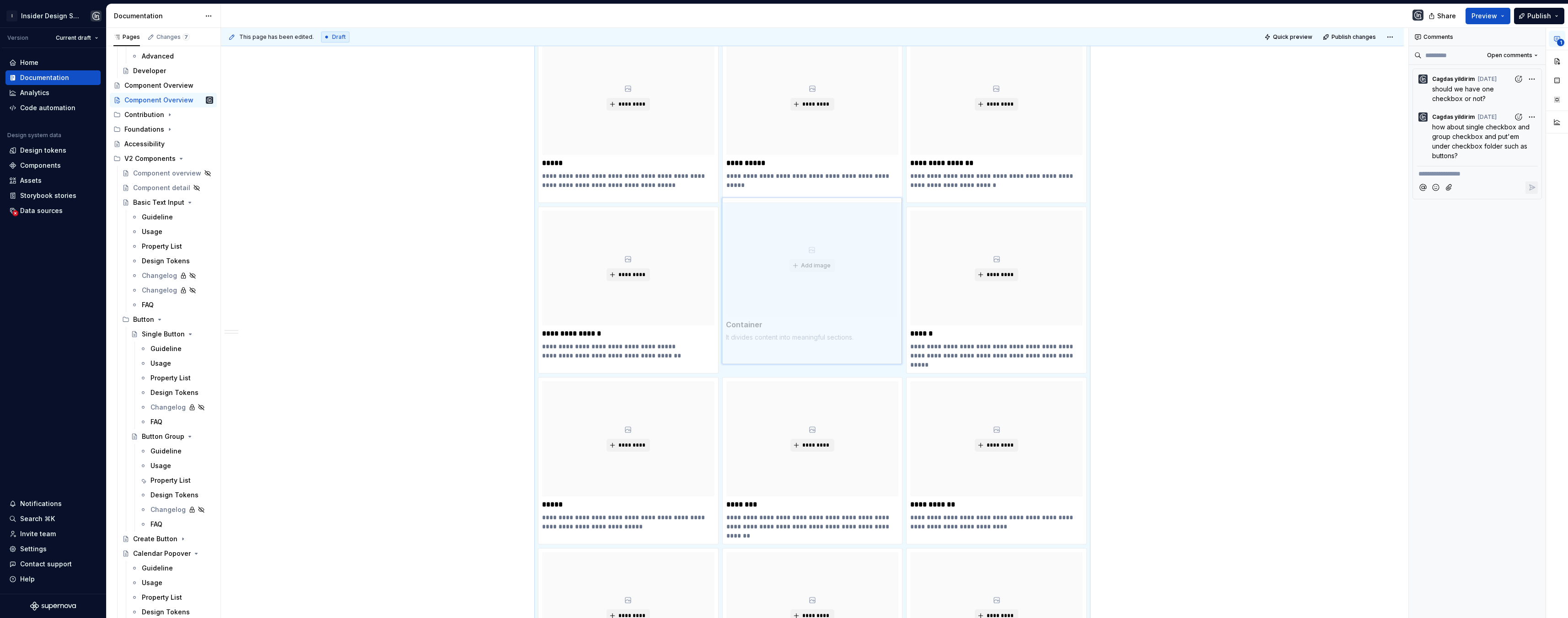
drag, startPoint x: 920, startPoint y: 121, endPoint x: 755, endPoint y: 259, distance: 215.1
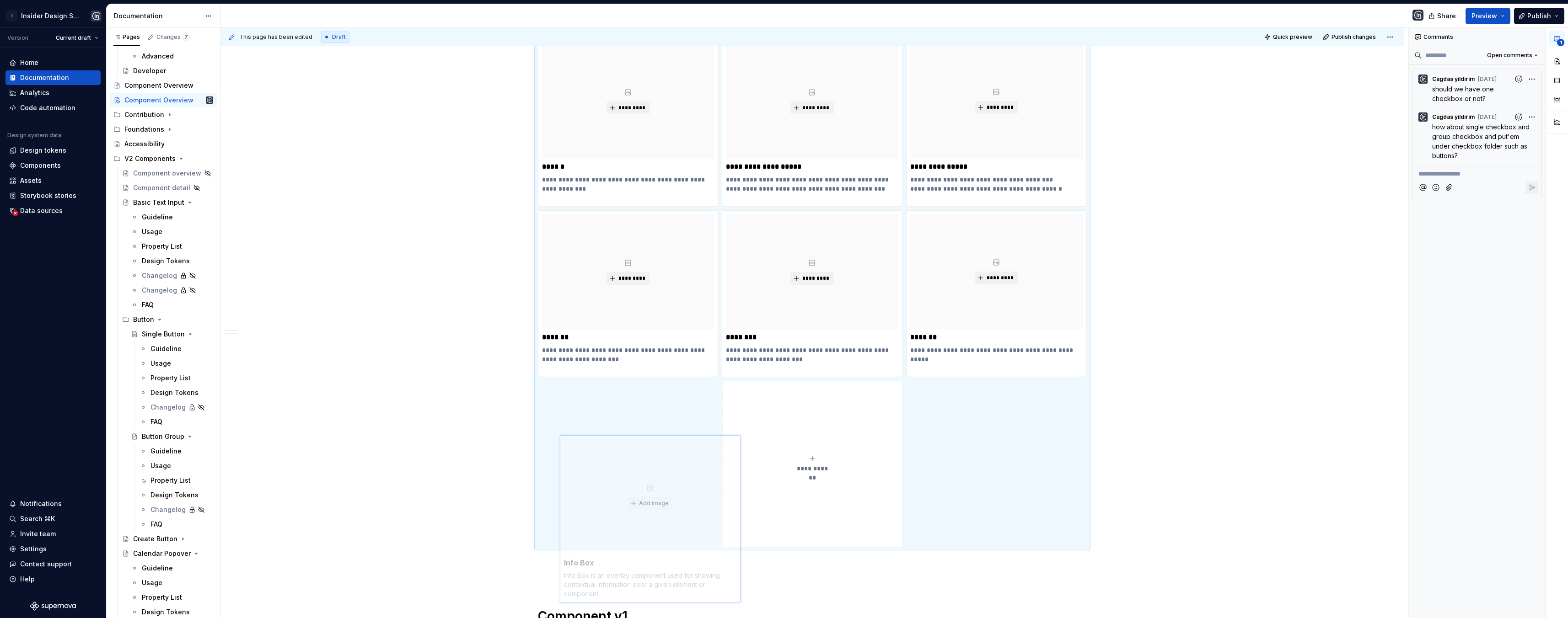
scroll to position [1022, 0]
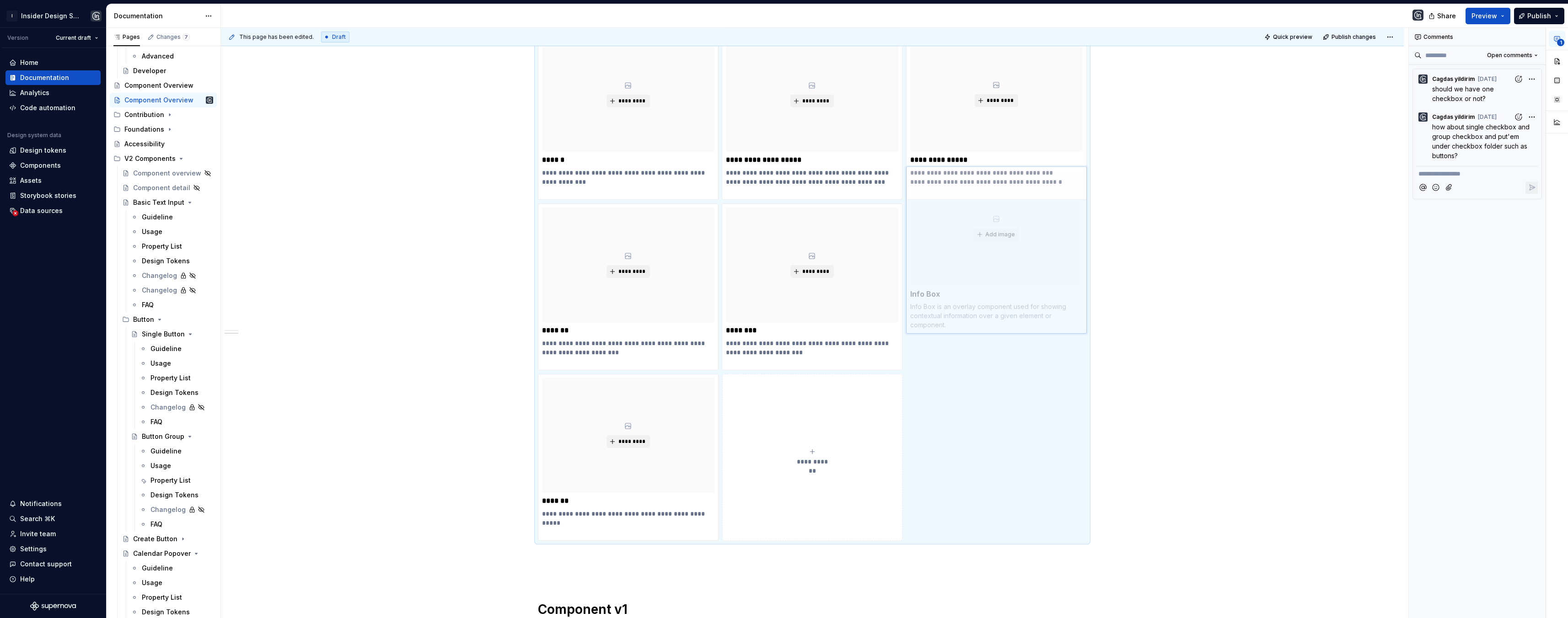
drag, startPoint x: 801, startPoint y: 119, endPoint x: 995, endPoint y: 302, distance: 266.7
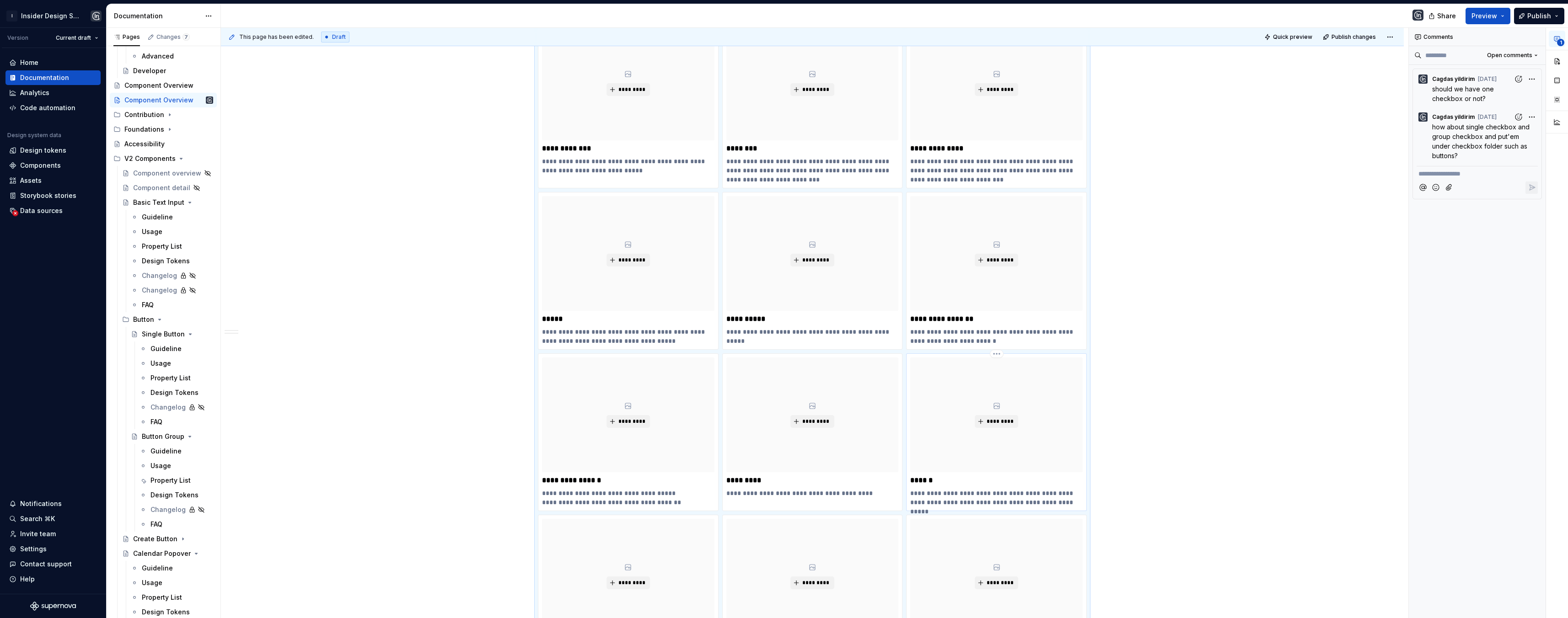
scroll to position [585, 0]
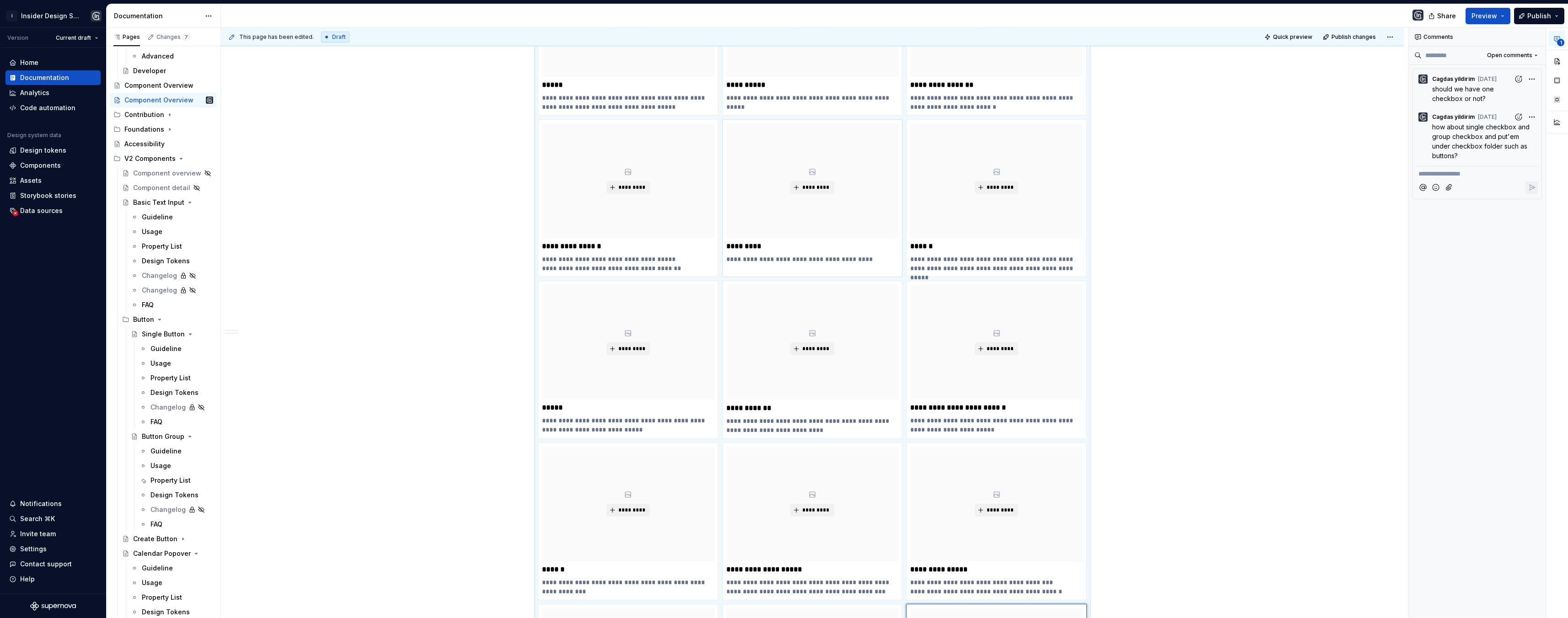
type textarea "*"
